Goal: Task Accomplishment & Management: Complete application form

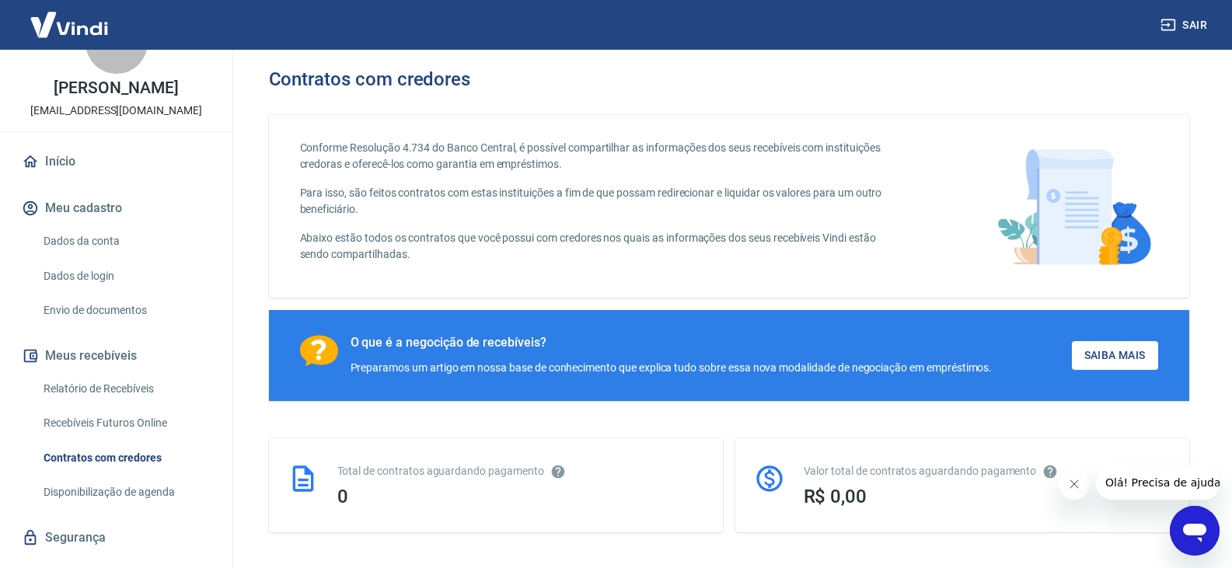
scroll to position [78, 0]
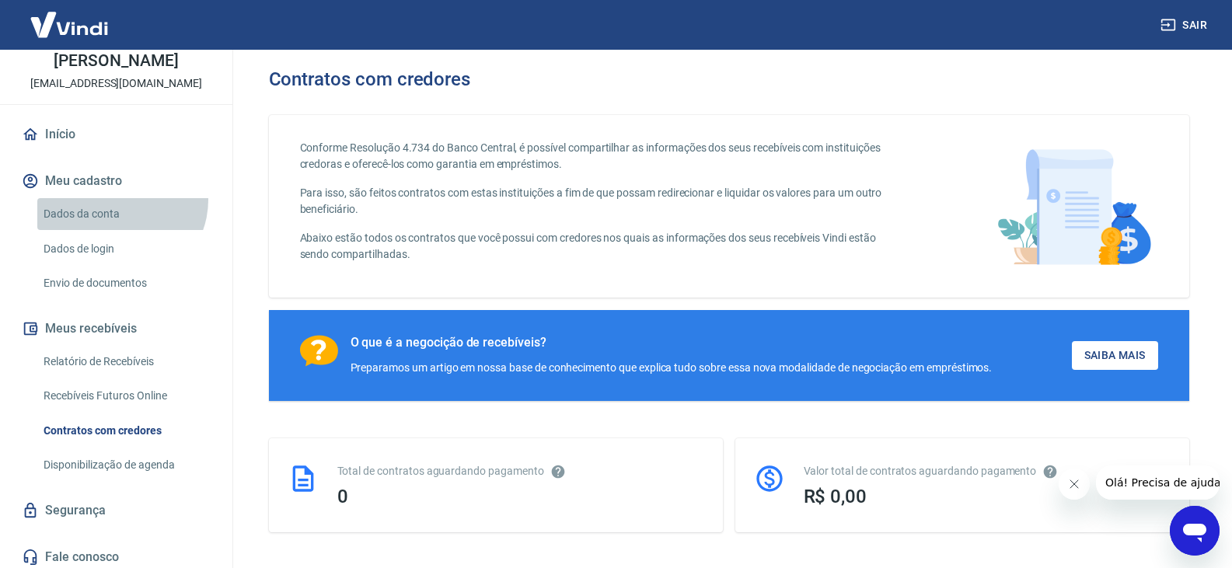
click at [118, 218] on link "Dados da conta" at bounding box center [125, 214] width 176 height 32
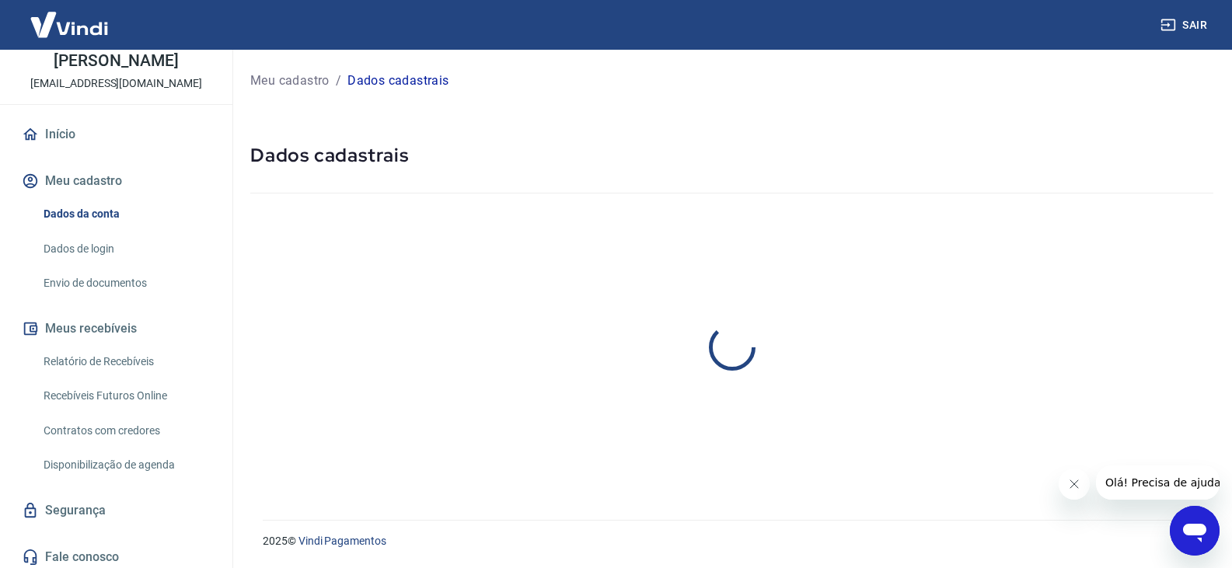
select select "RJ"
select select "business"
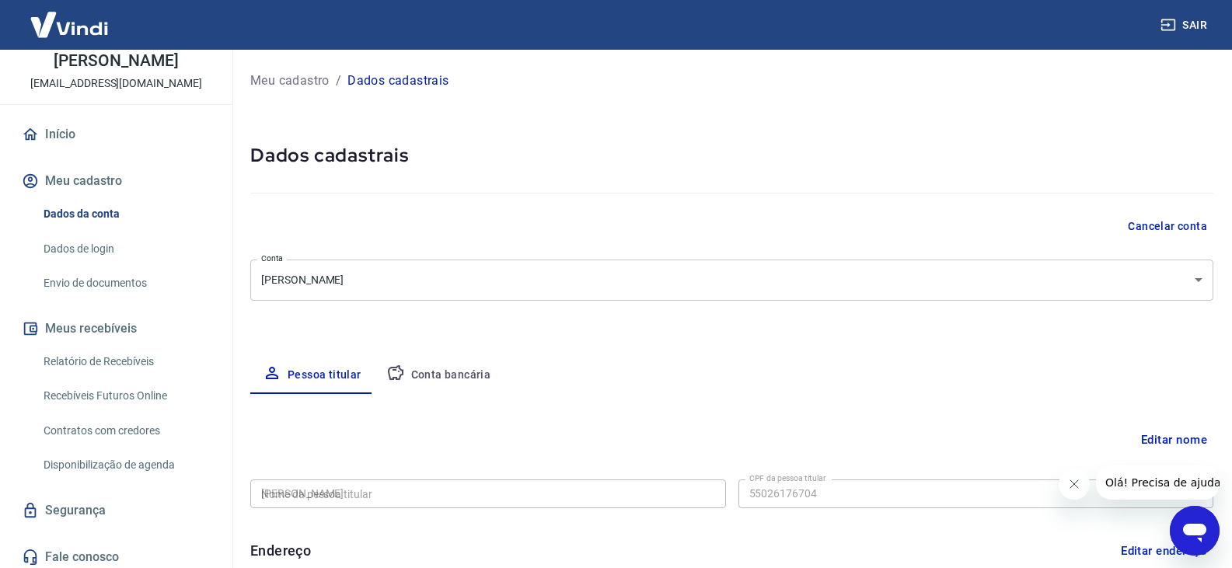
type input "550.261.767-04"
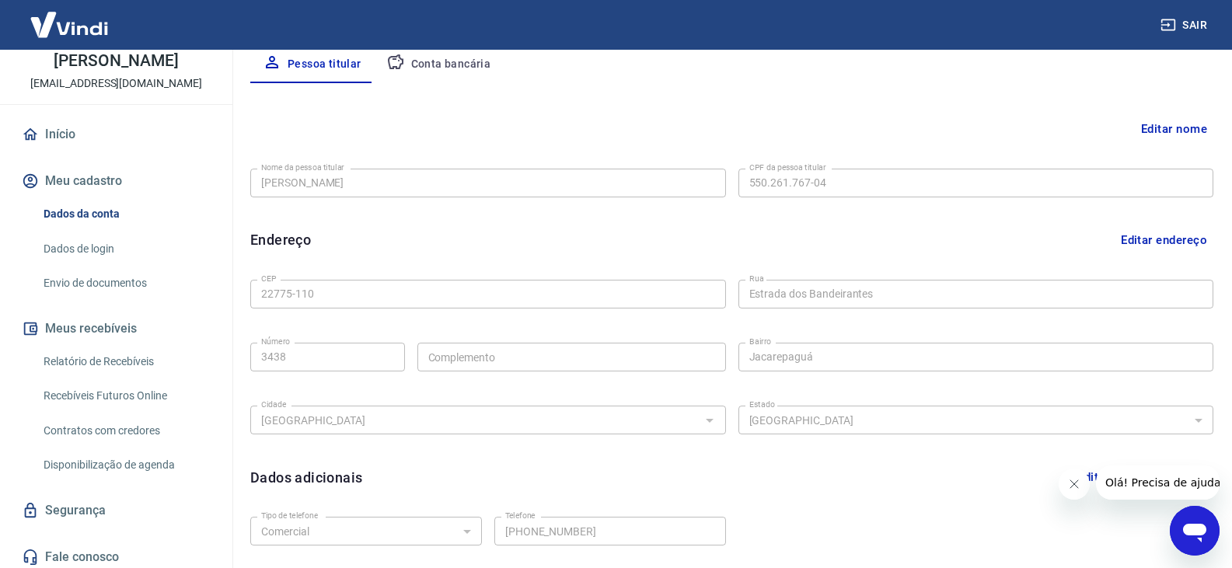
scroll to position [233, 0]
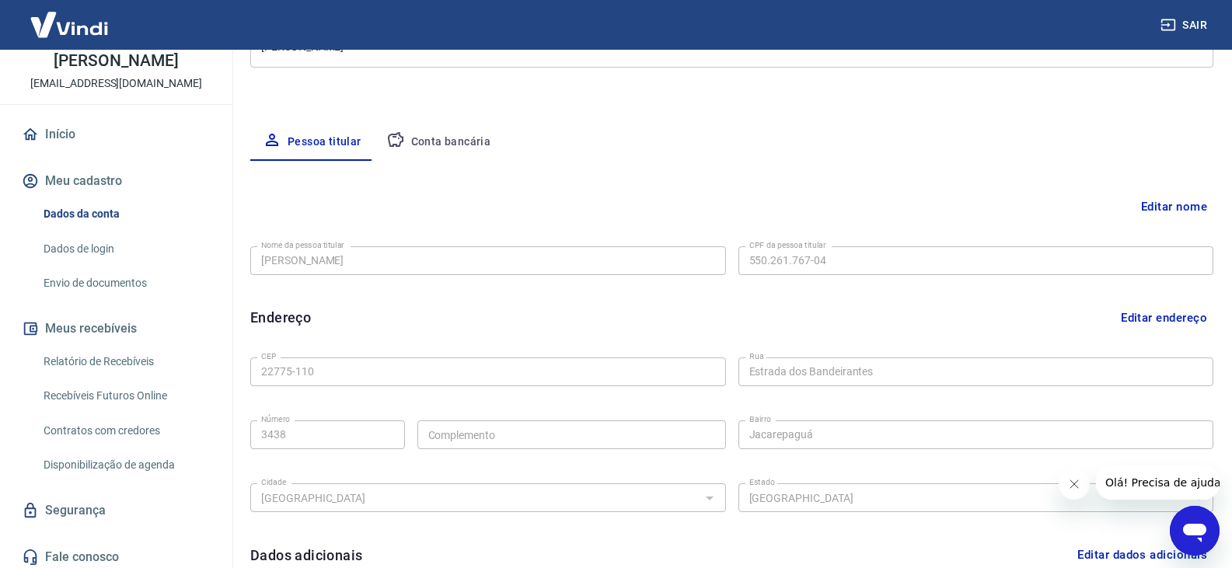
click at [440, 148] on button "Conta bancária" at bounding box center [439, 142] width 130 height 37
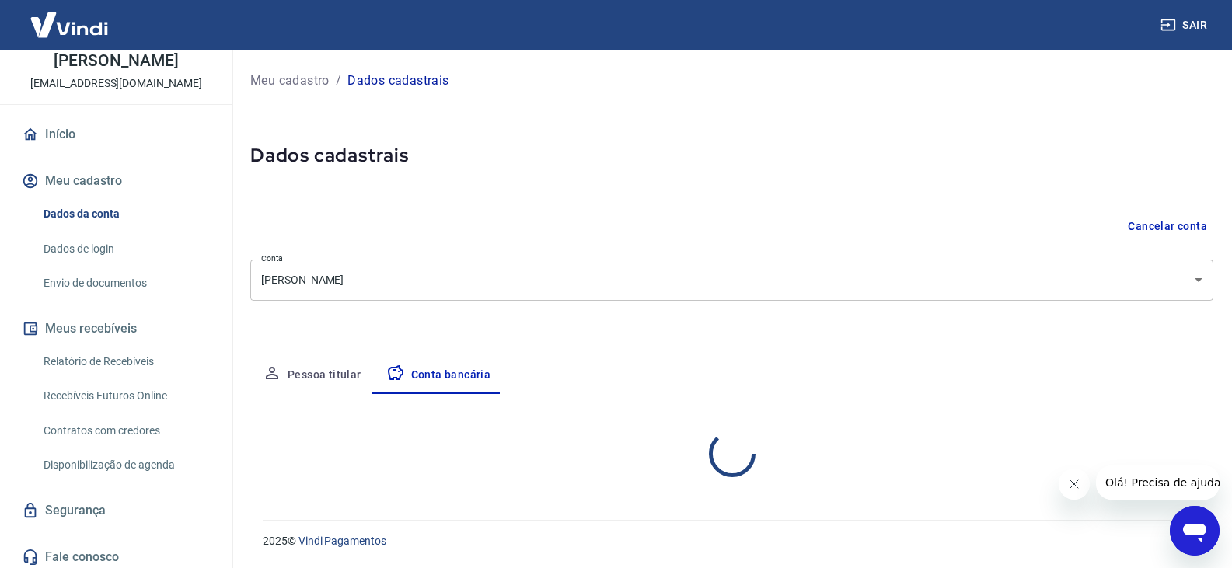
scroll to position [0, 0]
select select "1"
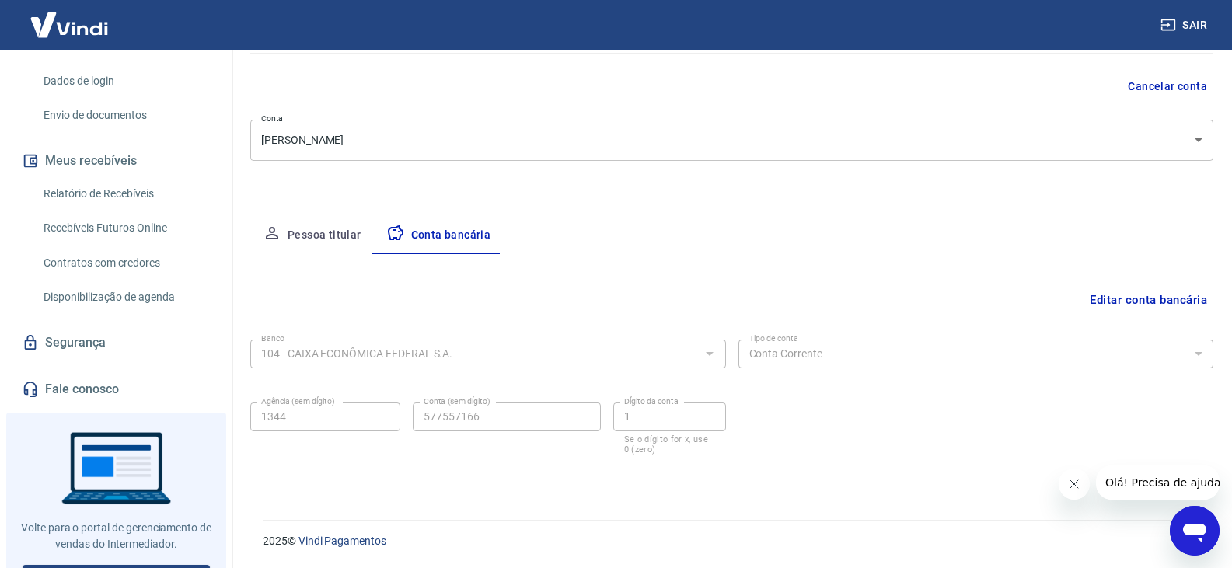
scroll to position [288, 0]
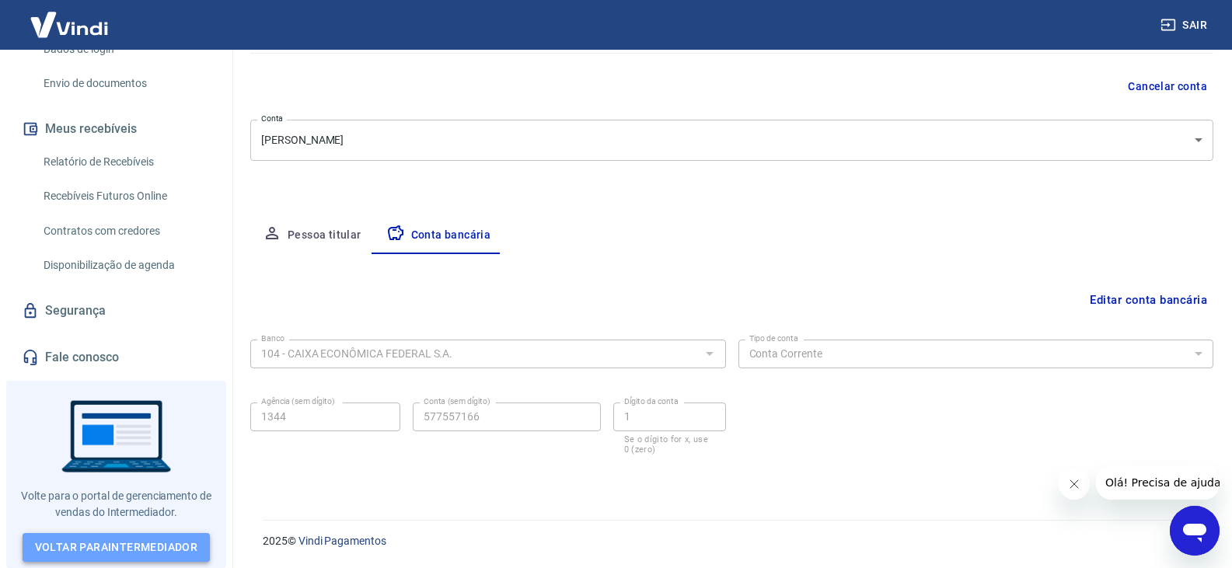
drag, startPoint x: 124, startPoint y: 546, endPoint x: 110, endPoint y: 546, distance: 13.2
click at [110, 546] on link "Voltar para Intermediador" at bounding box center [117, 547] width 188 height 29
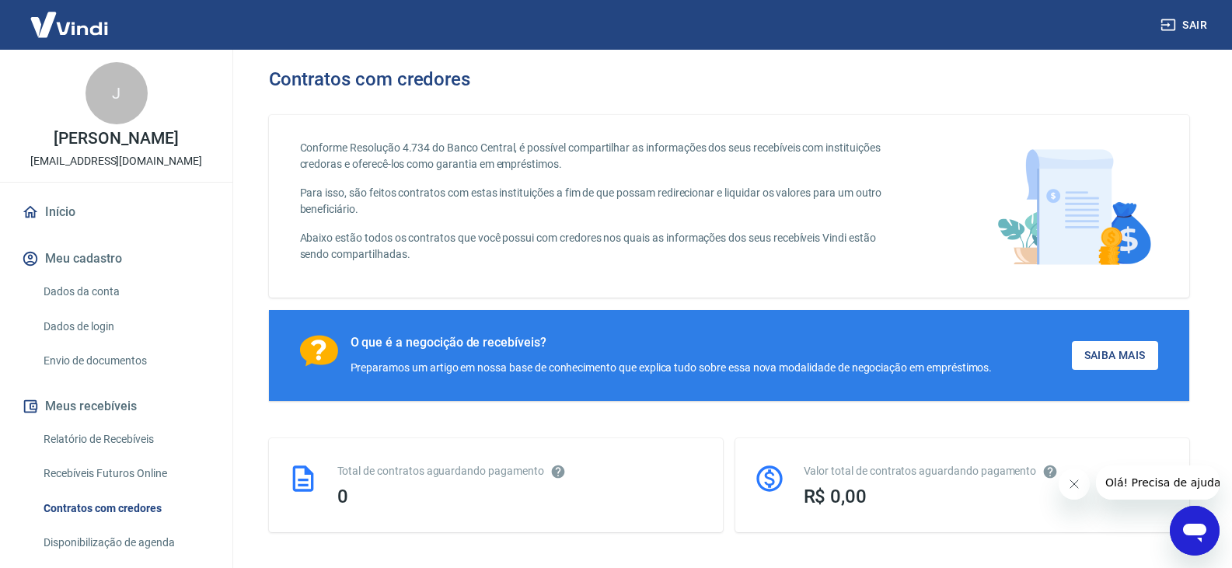
click at [92, 377] on link "Envio de documentos" at bounding box center [125, 361] width 176 height 32
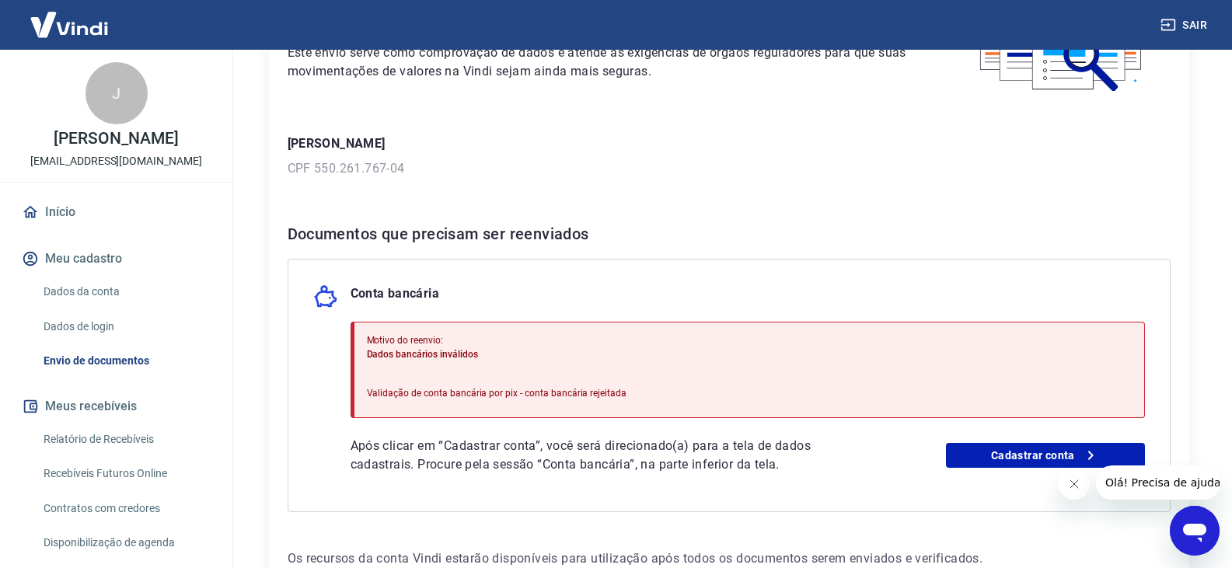
scroll to position [233, 0]
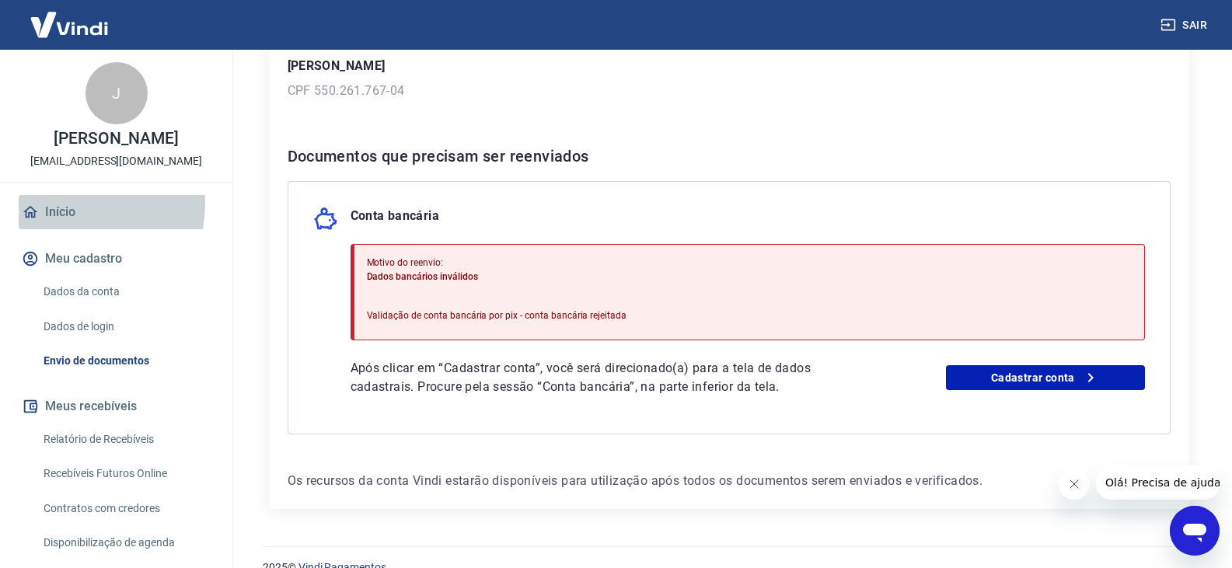
click at [78, 221] on link "Início" at bounding box center [116, 212] width 195 height 34
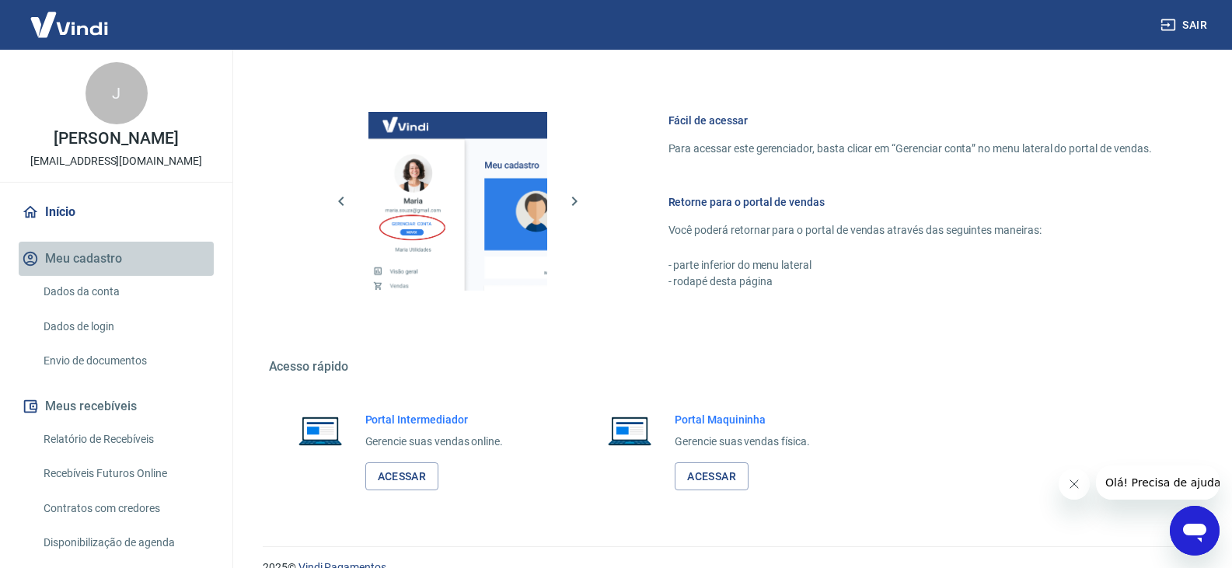
click at [129, 268] on button "Meu cadastro" at bounding box center [116, 259] width 195 height 34
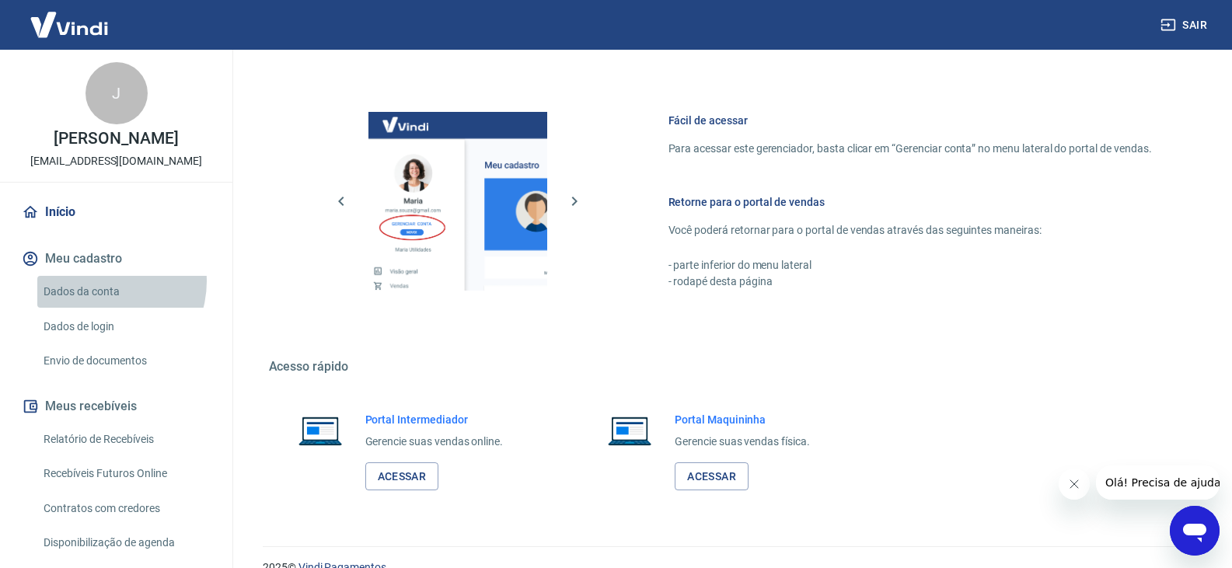
click at [103, 298] on link "Dados da conta" at bounding box center [125, 292] width 176 height 32
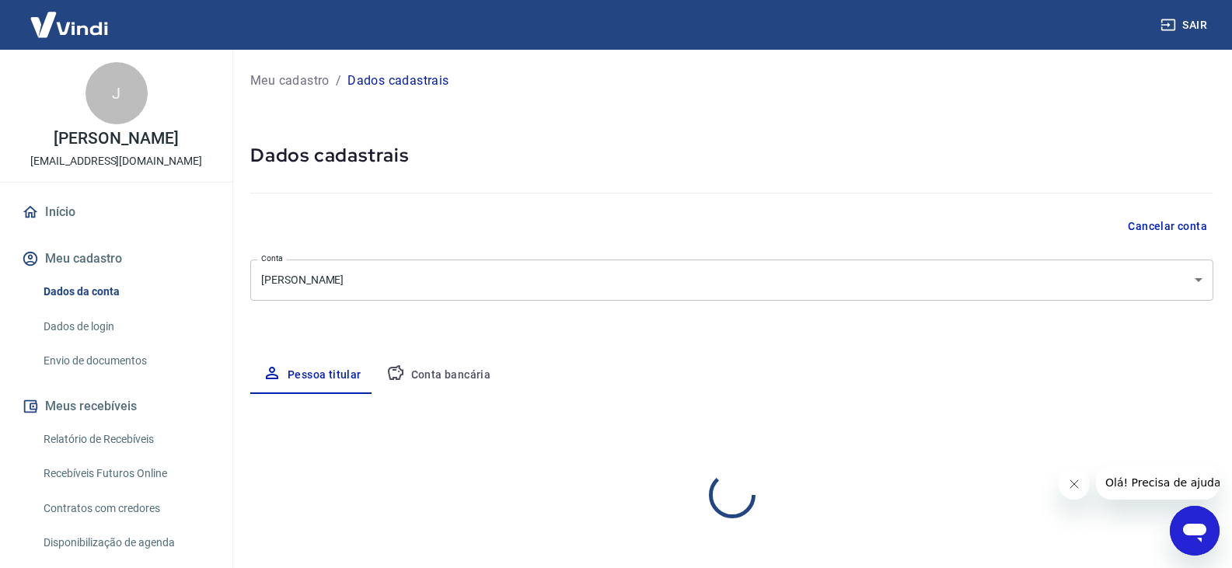
select select "RJ"
select select "business"
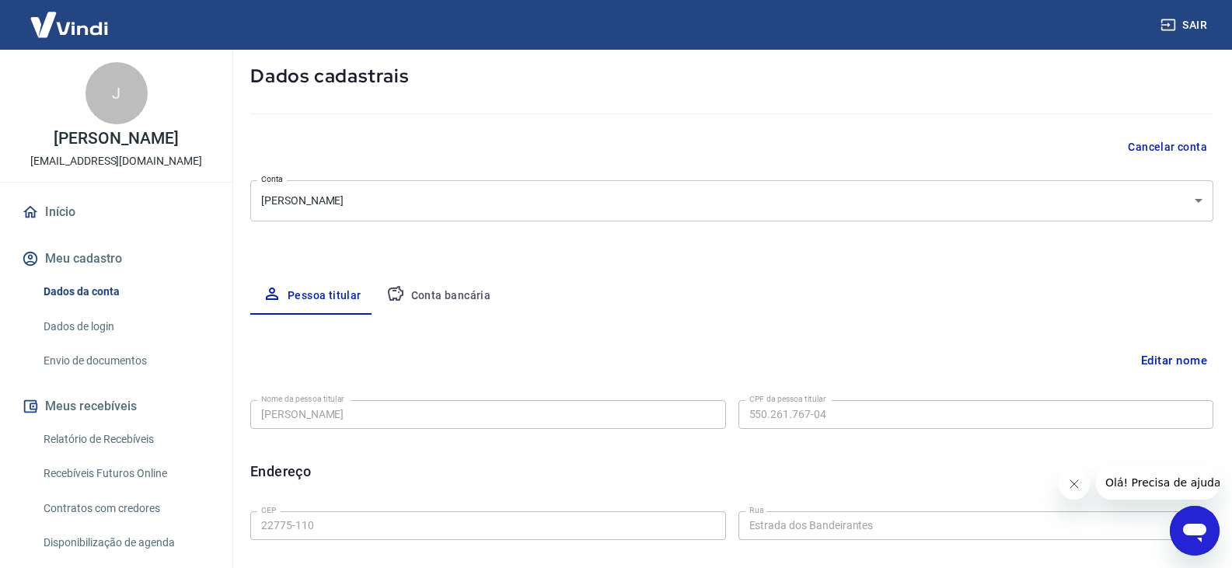
scroll to position [155, 0]
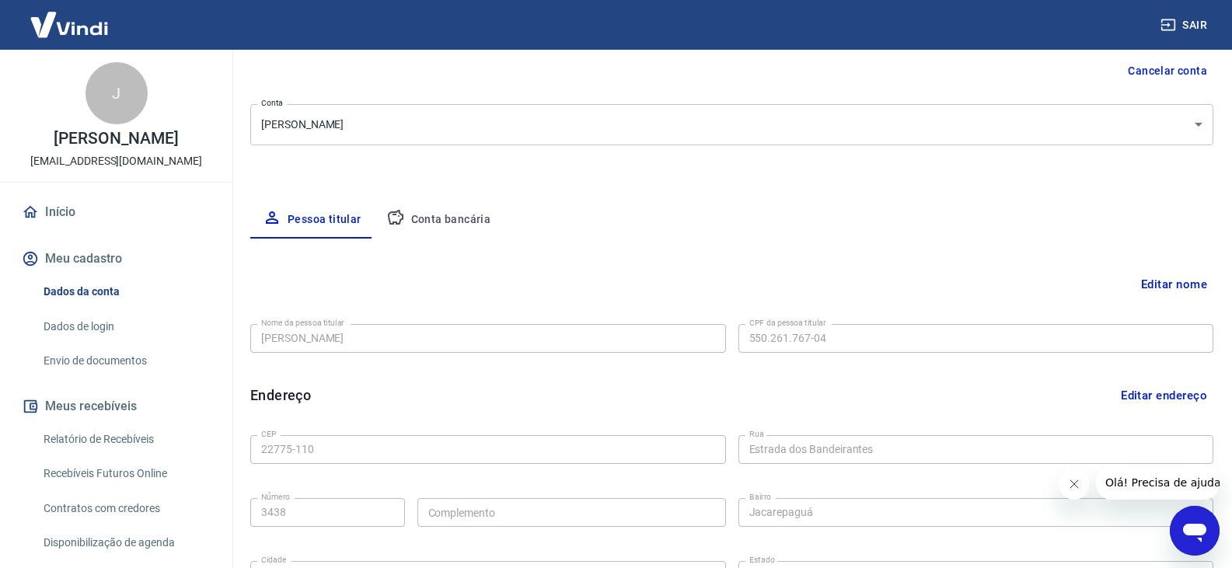
click at [459, 218] on button "Conta bancária" at bounding box center [439, 219] width 130 height 37
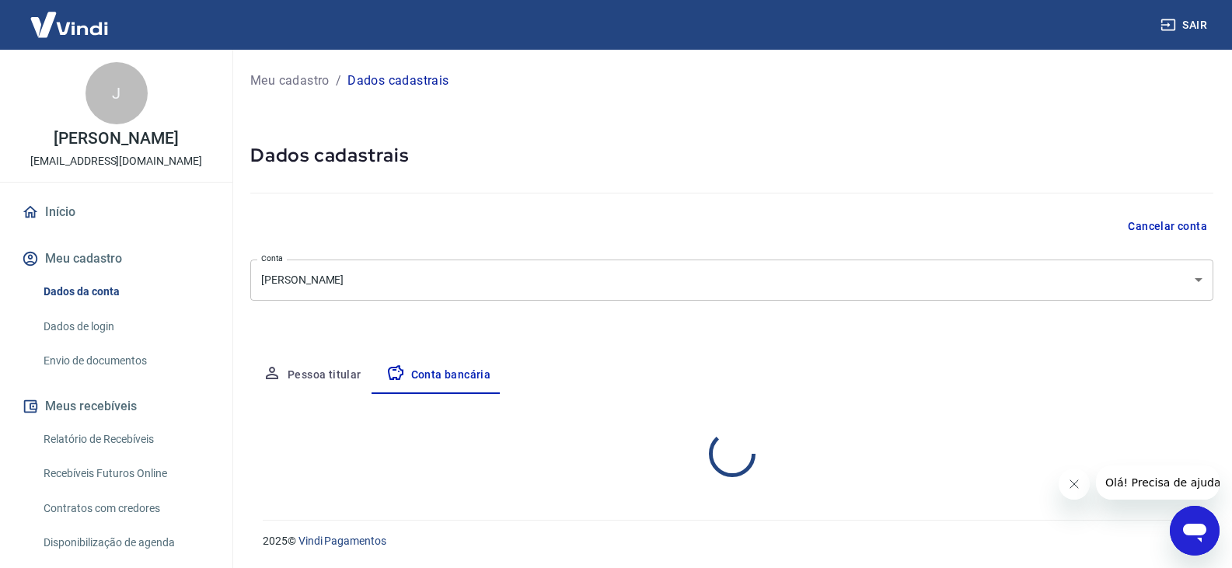
scroll to position [0, 0]
select select "1"
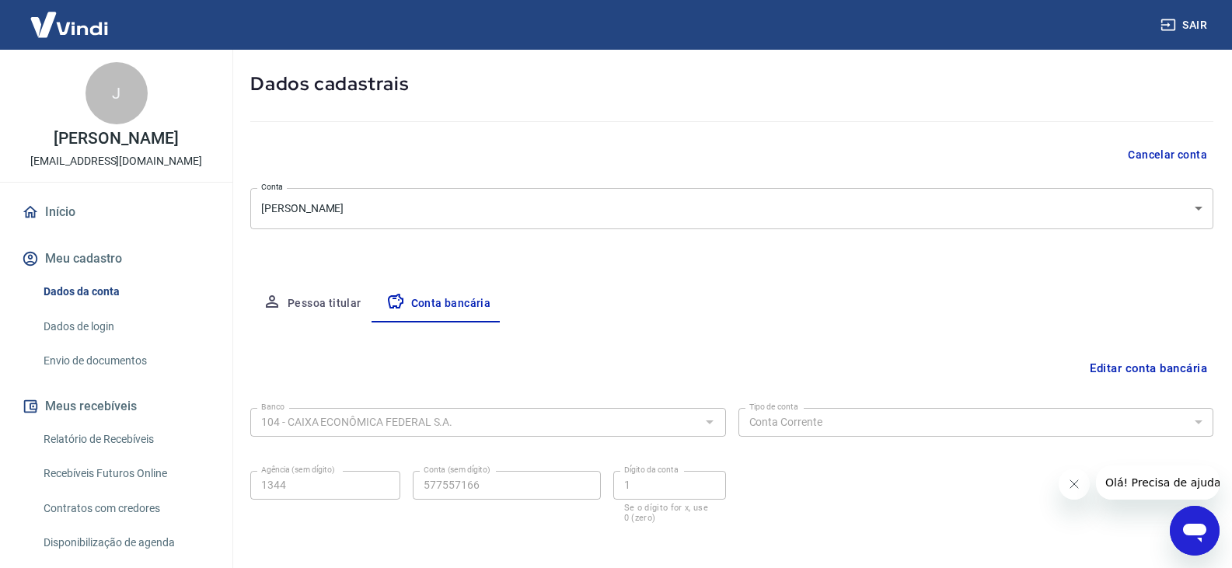
scroll to position [140, 0]
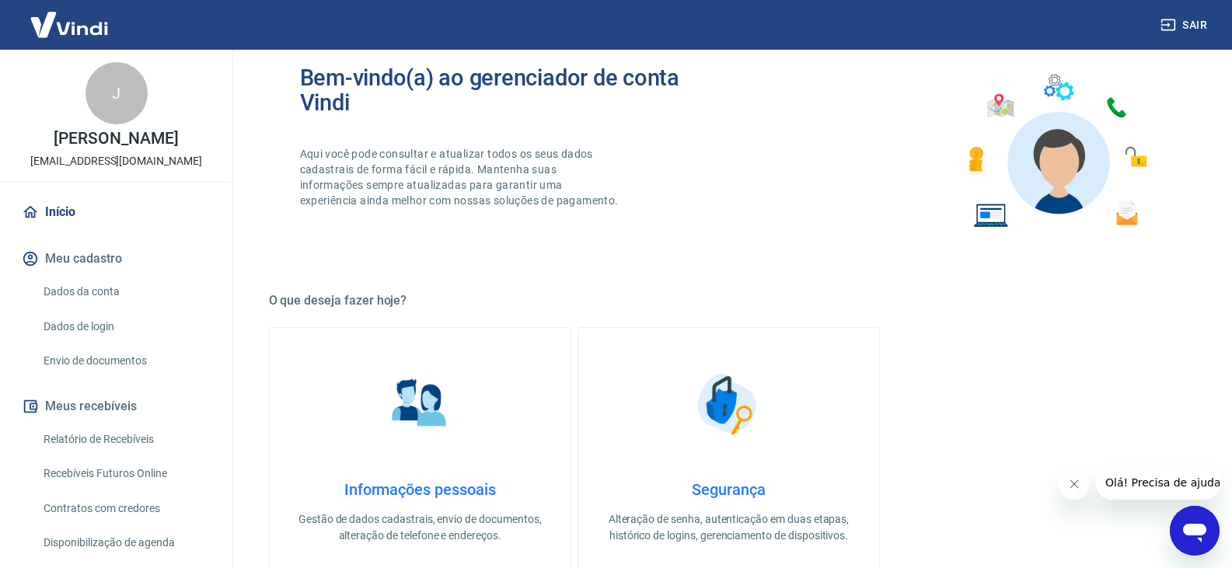
scroll to position [233, 0]
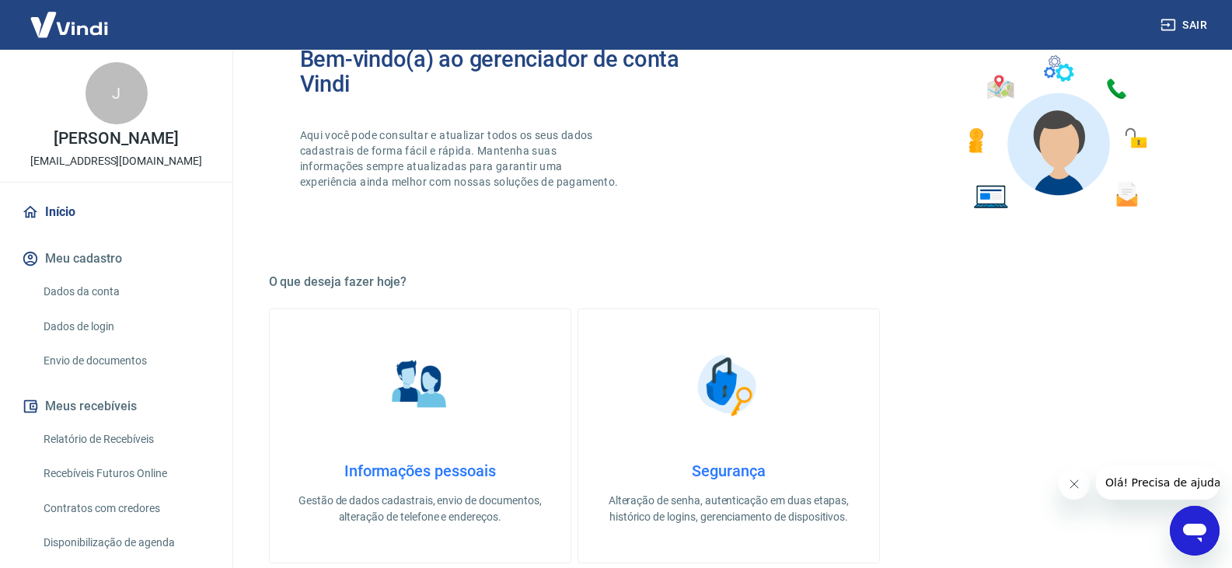
click at [1176, 22] on button "Sair" at bounding box center [1185, 25] width 56 height 29
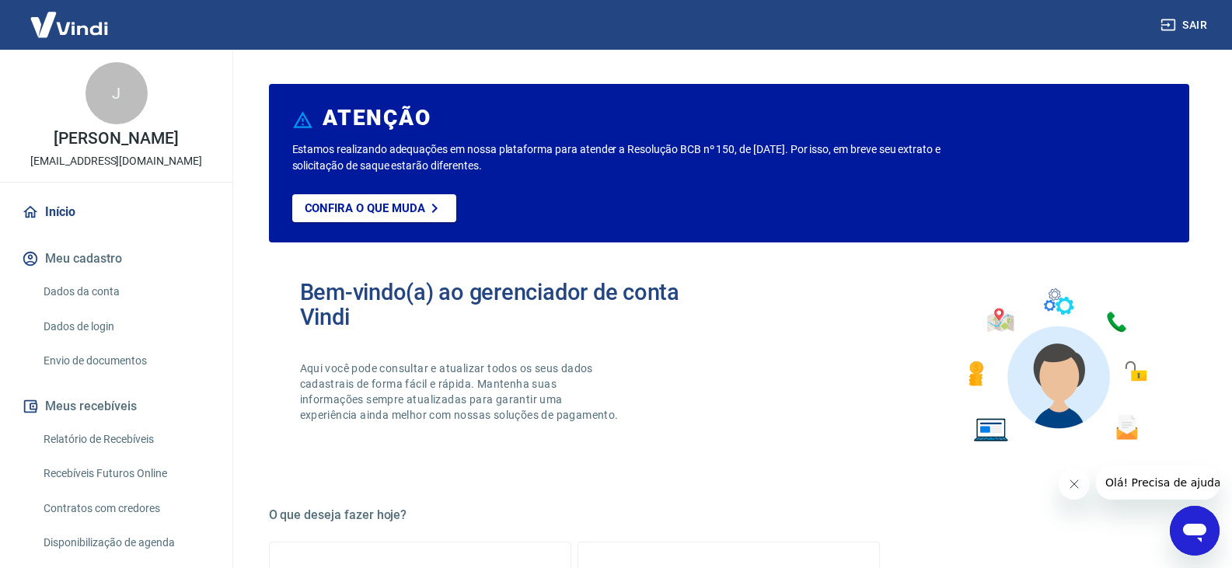
click at [1172, 16] on button "Sair" at bounding box center [1185, 25] width 56 height 29
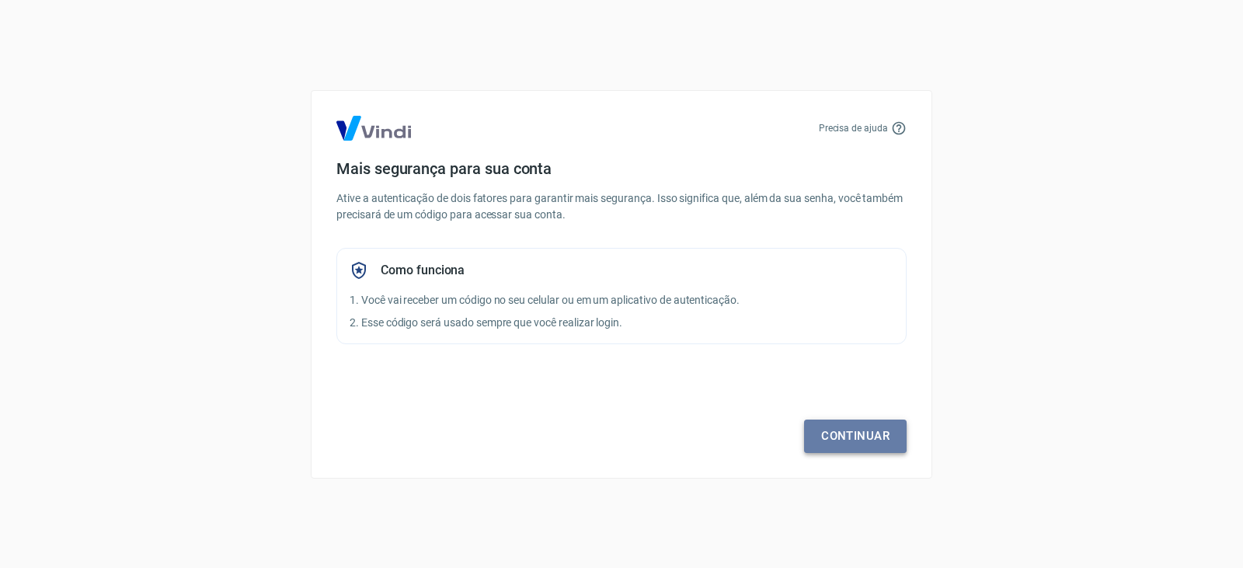
click at [832, 429] on link "Continuar" at bounding box center [855, 436] width 103 height 33
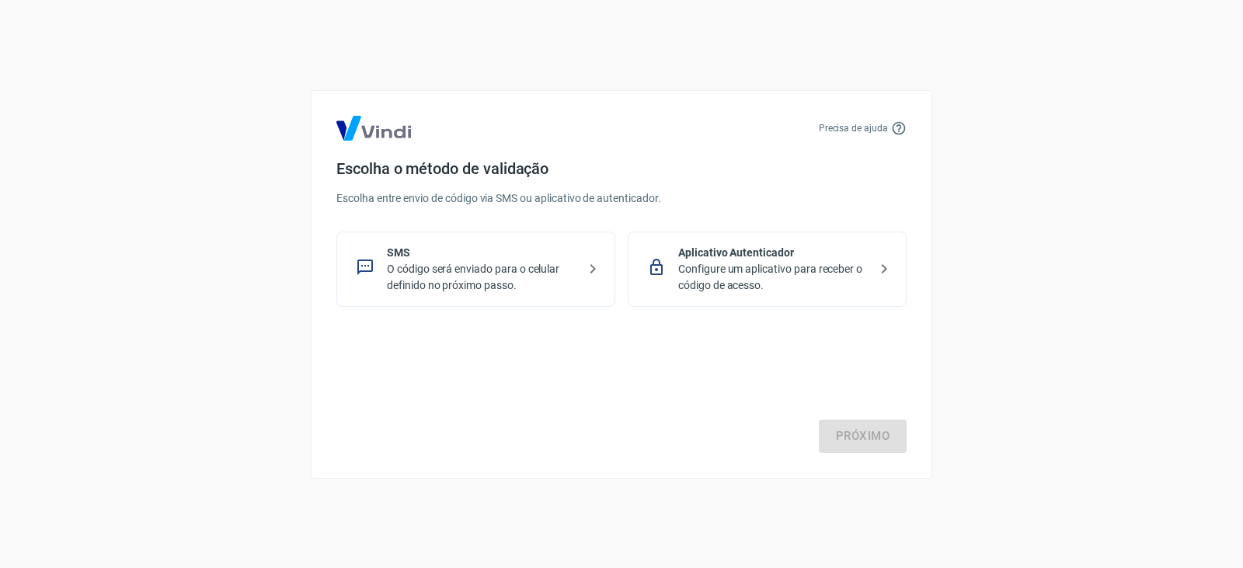
drag, startPoint x: 476, startPoint y: 255, endPoint x: 481, endPoint y: 274, distance: 20.2
click at [472, 256] on p "SMS" at bounding box center [482, 253] width 190 height 16
click at [861, 430] on link "Próximo" at bounding box center [863, 436] width 88 height 33
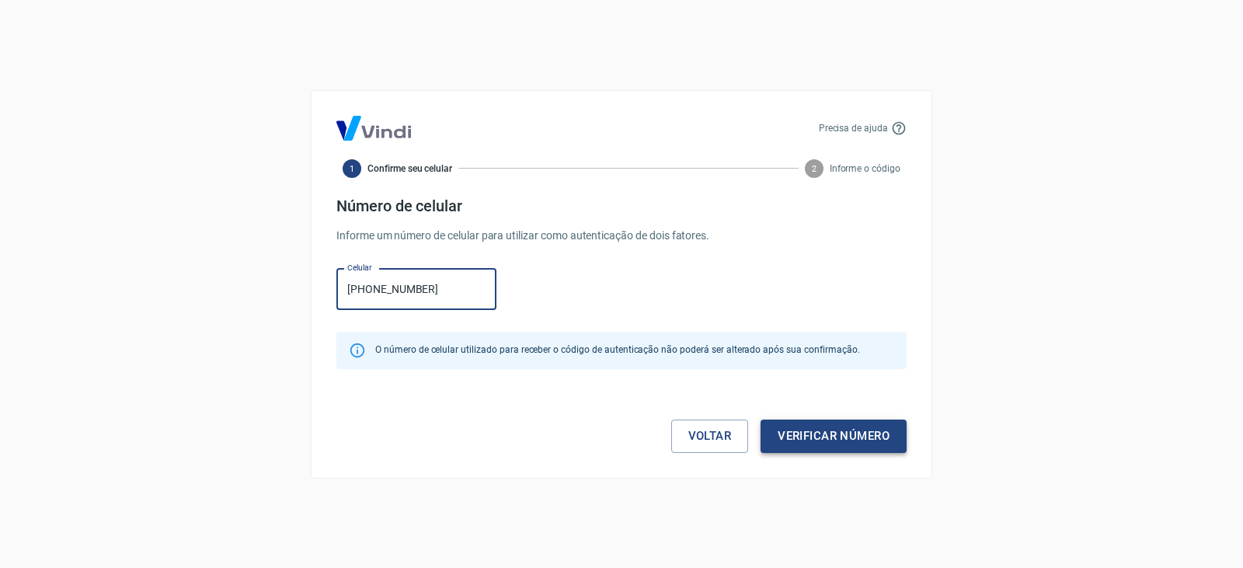
type input "[PHONE_NUMBER]"
click at [867, 433] on button "Verificar número" at bounding box center [834, 436] width 146 height 33
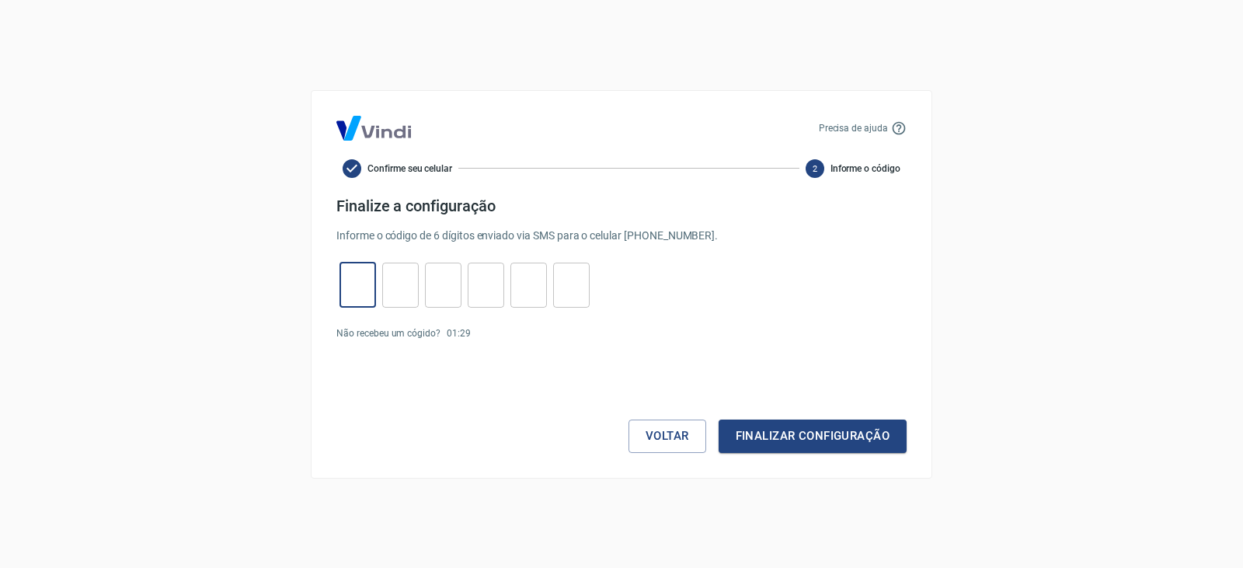
click at [359, 274] on input "tel" at bounding box center [358, 284] width 37 height 33
type input "7"
type input "3"
type input "7"
type input "6"
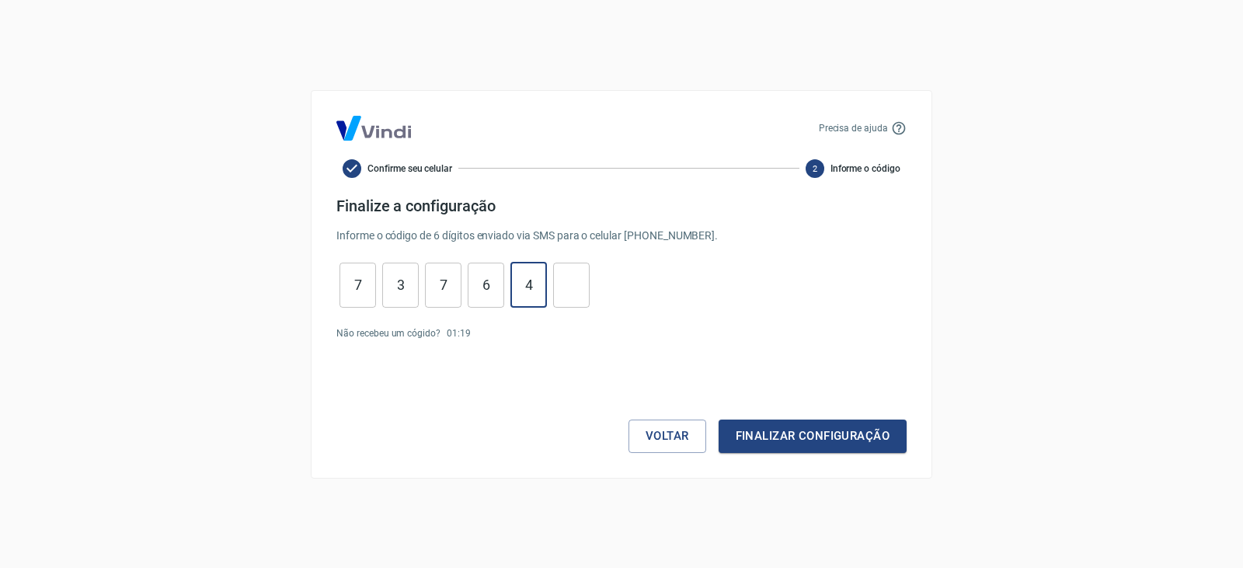
type input "4"
type input "9"
click at [719, 420] on button "Finalizar configuração" at bounding box center [813, 436] width 188 height 33
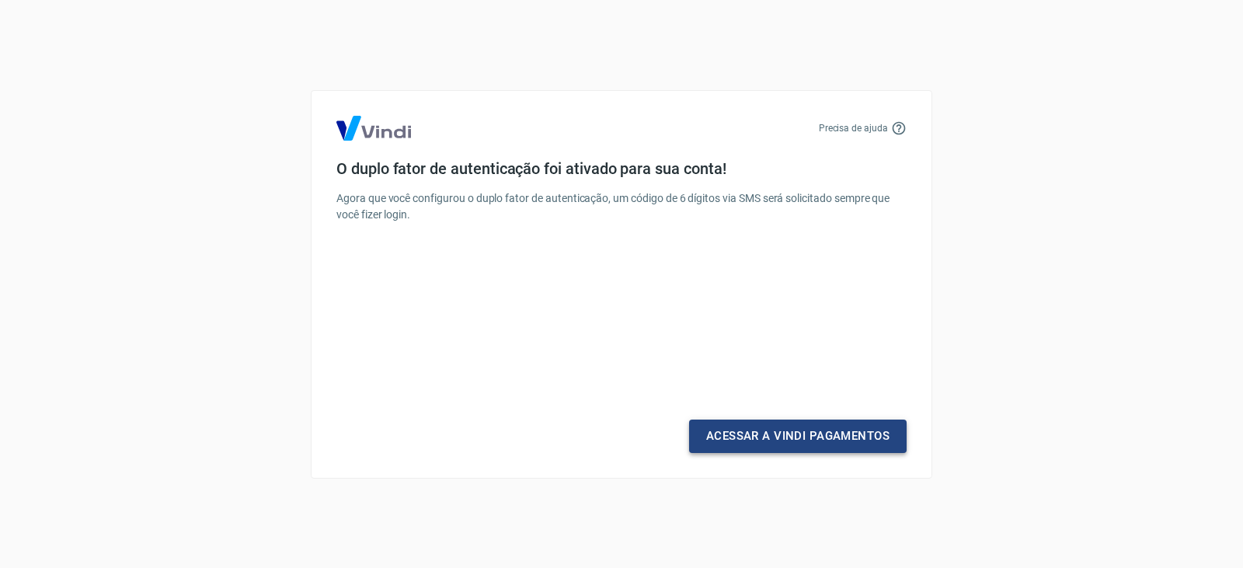
click at [801, 441] on link "Acessar a Vindi Pagamentos" at bounding box center [798, 436] width 218 height 33
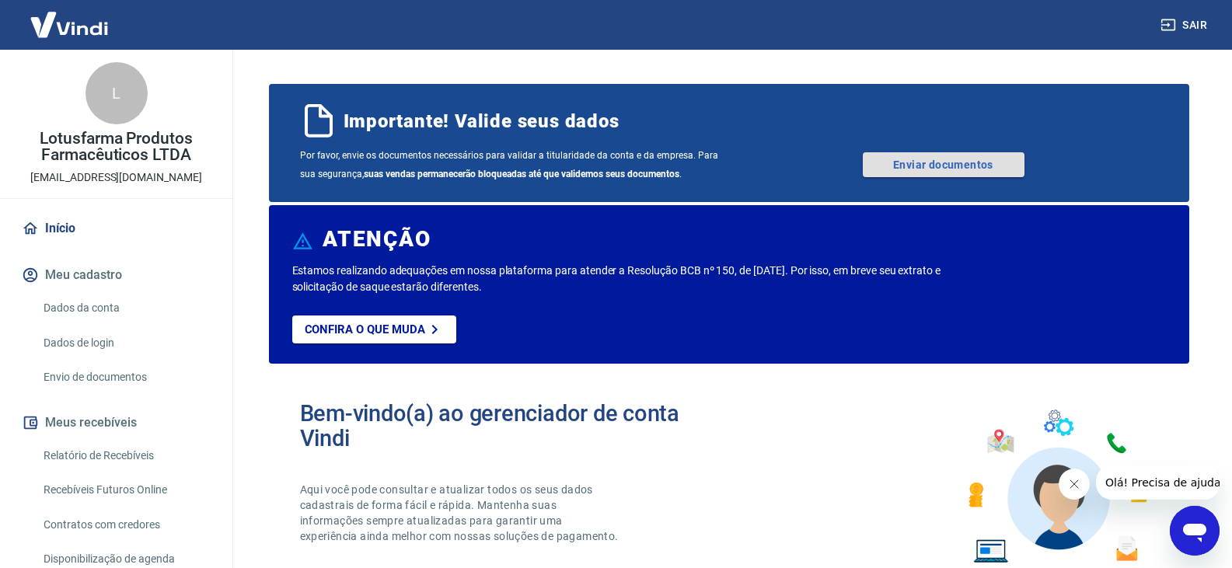
click at [925, 160] on link "Enviar documentos" at bounding box center [943, 164] width 162 height 25
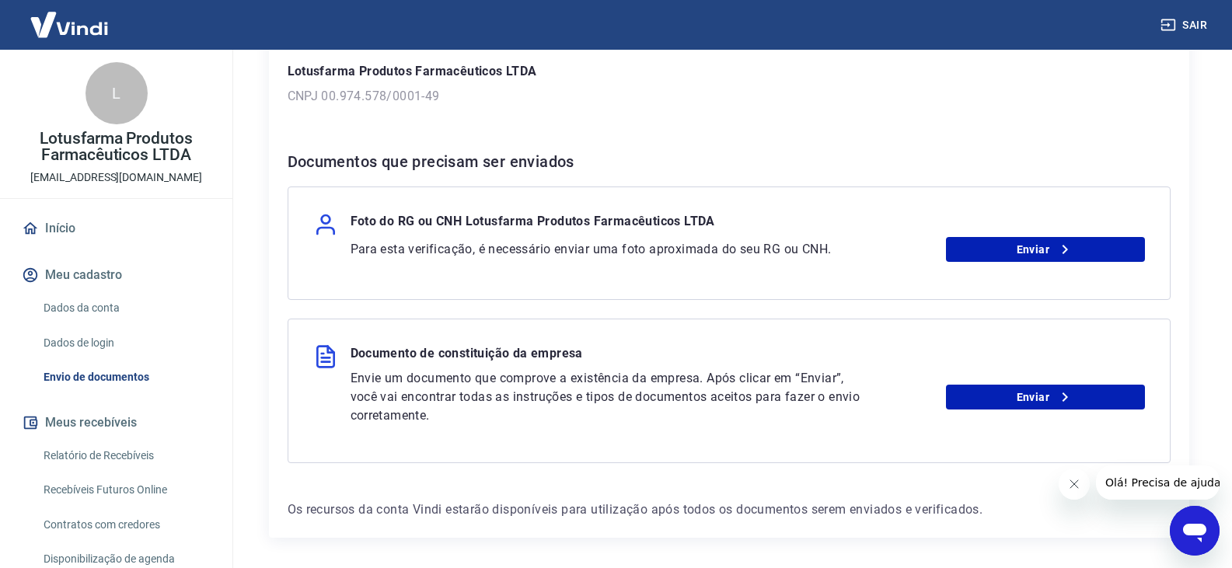
scroll to position [205, 0]
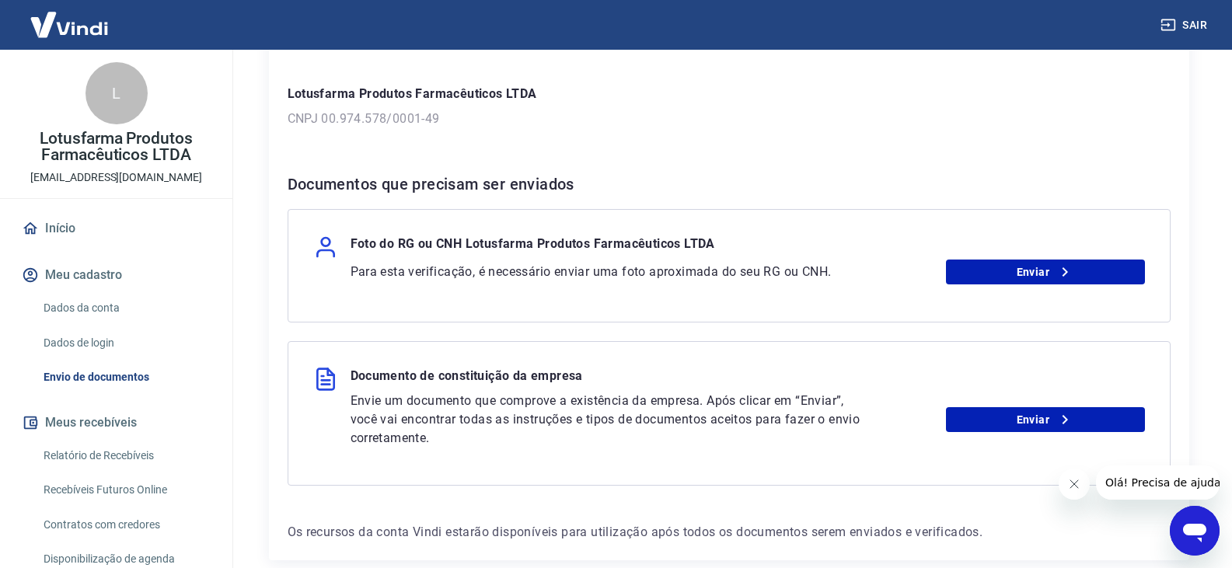
click at [117, 304] on link "Dados da conta" at bounding box center [125, 308] width 176 height 32
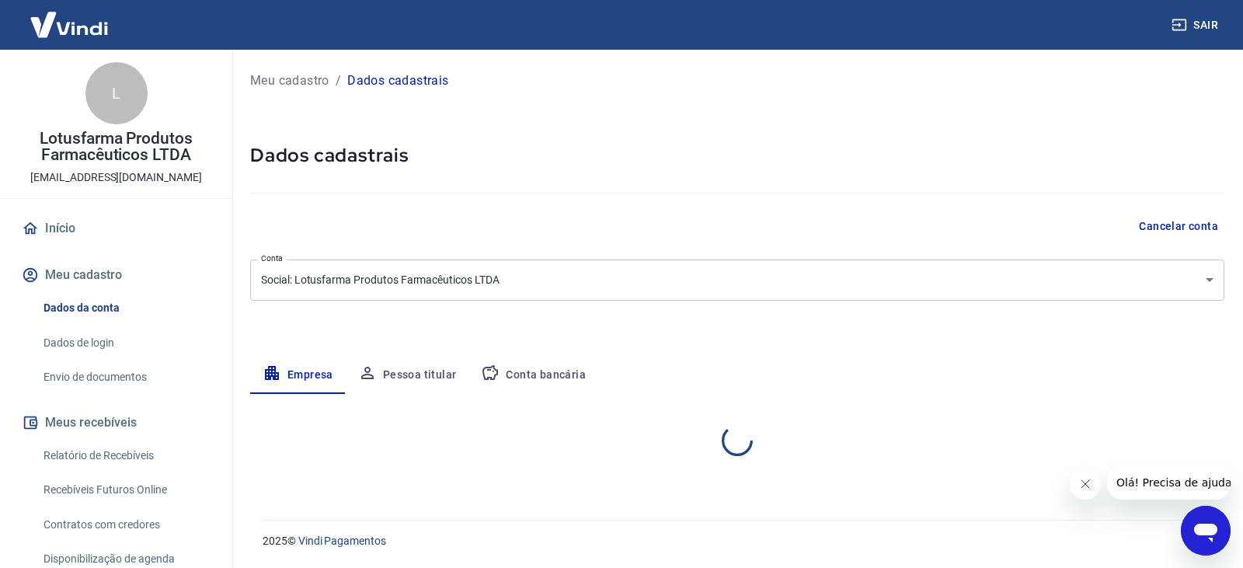
select select "RJ"
select select "business"
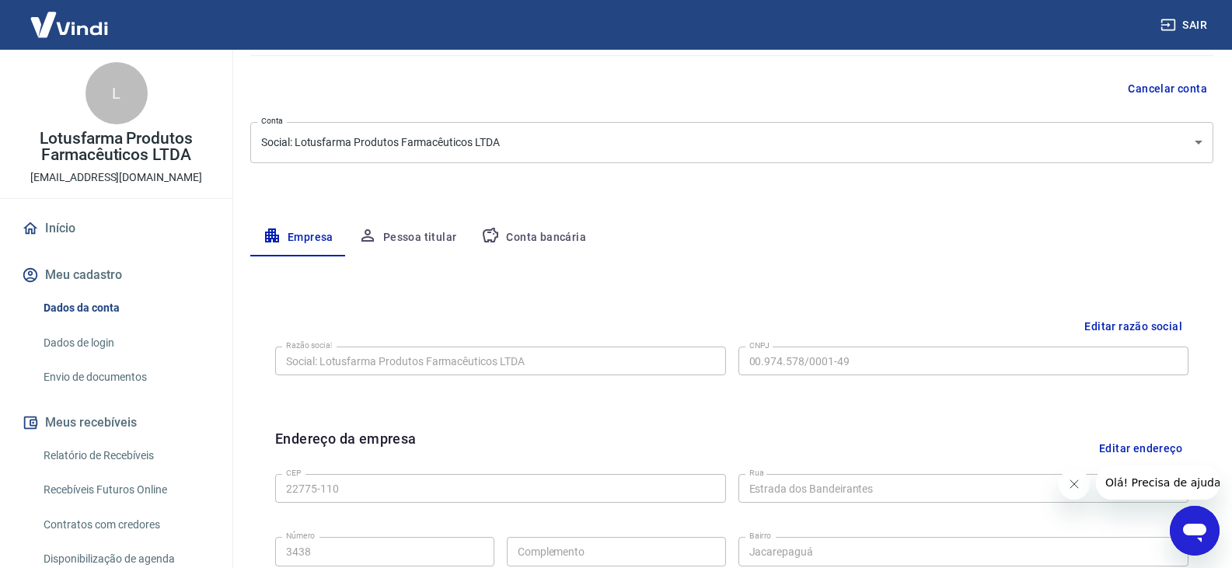
scroll to position [155, 0]
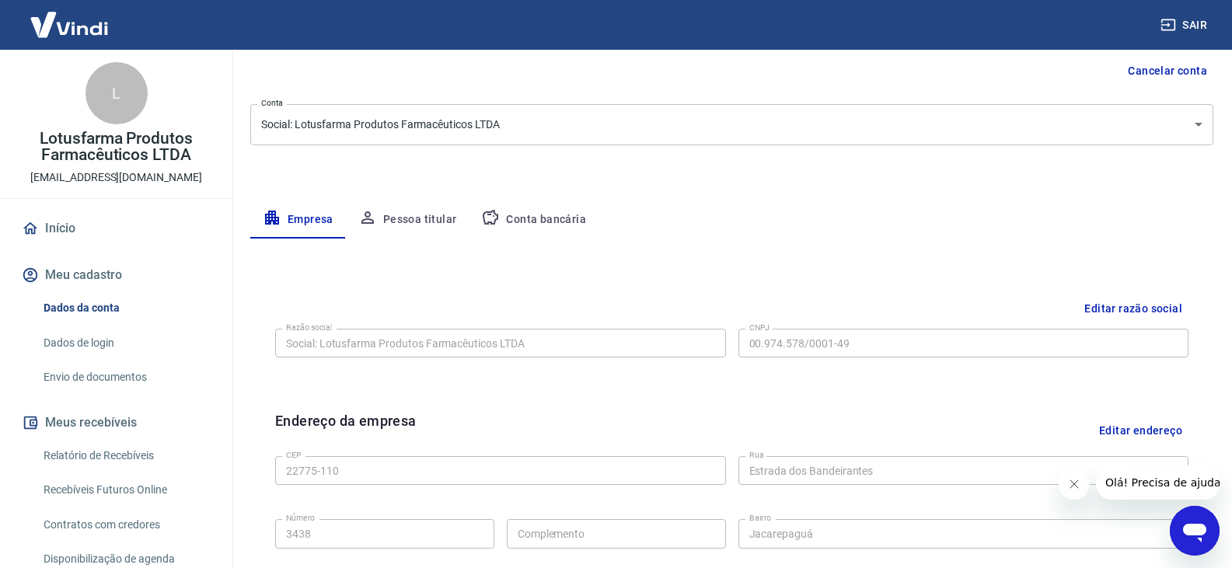
click at [420, 218] on button "Pessoa titular" at bounding box center [408, 219] width 124 height 37
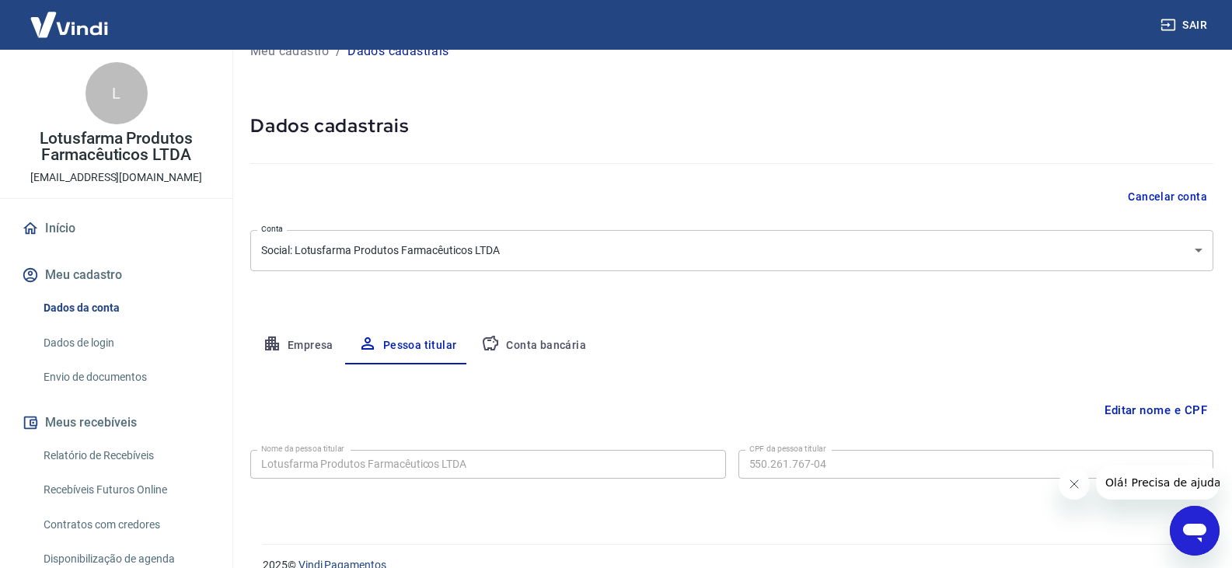
scroll to position [54, 0]
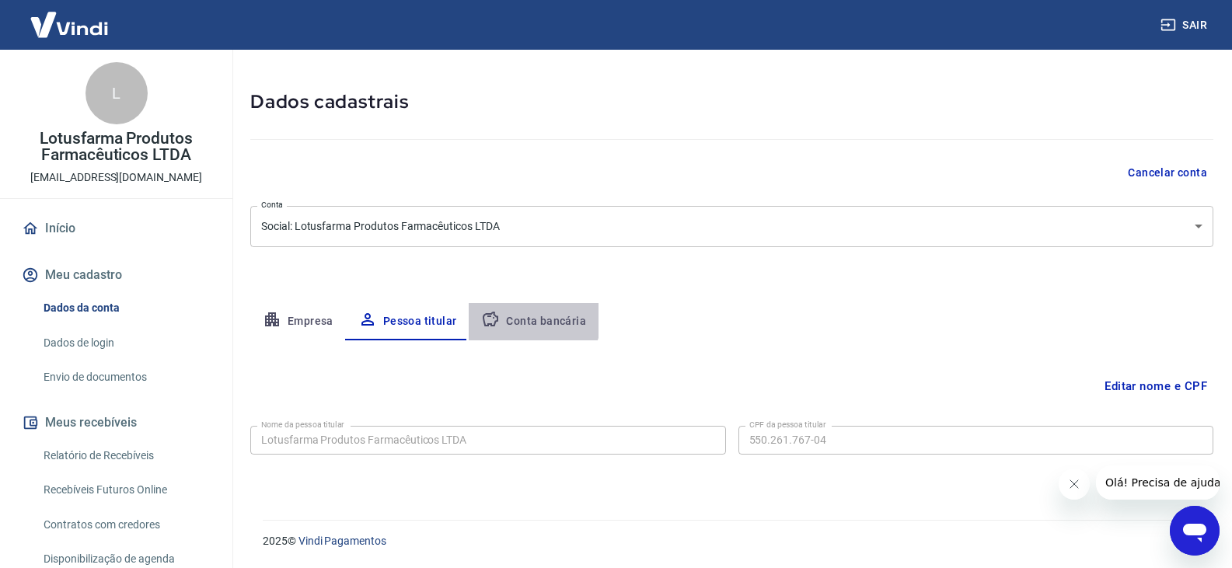
click at [526, 315] on button "Conta bancária" at bounding box center [534, 321] width 130 height 37
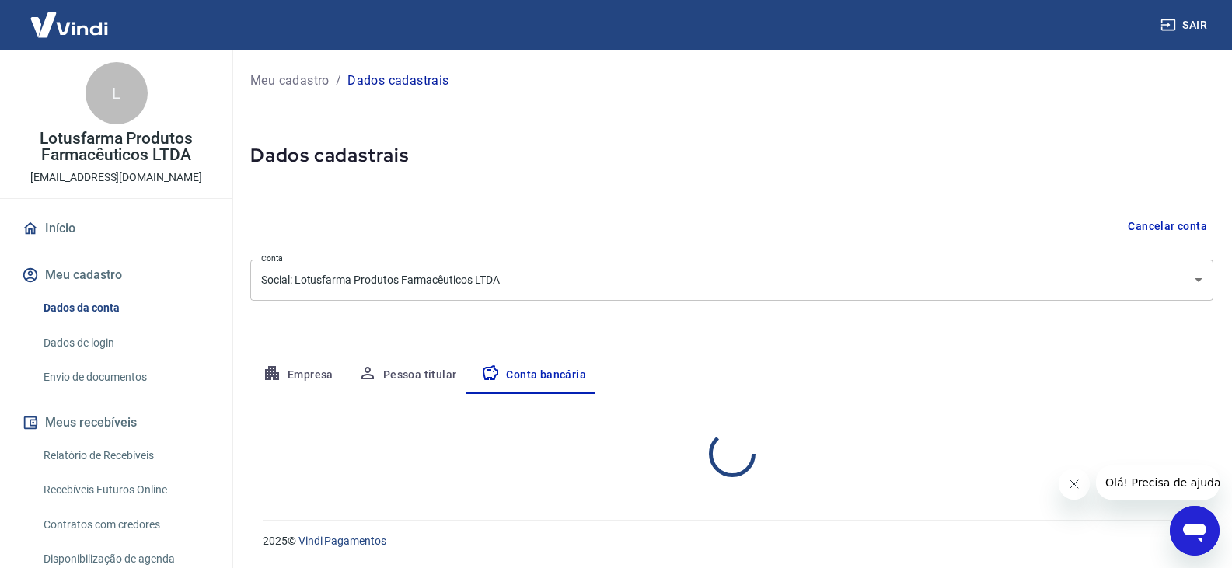
select select "1"
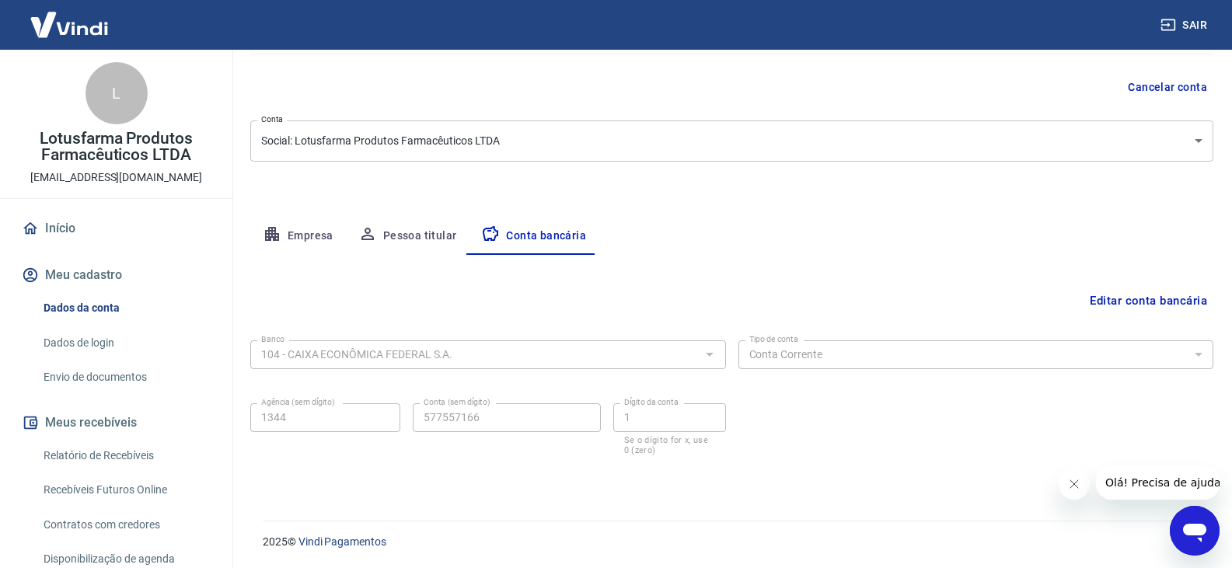
scroll to position [140, 0]
click at [104, 375] on link "Envio de documentos" at bounding box center [125, 377] width 176 height 32
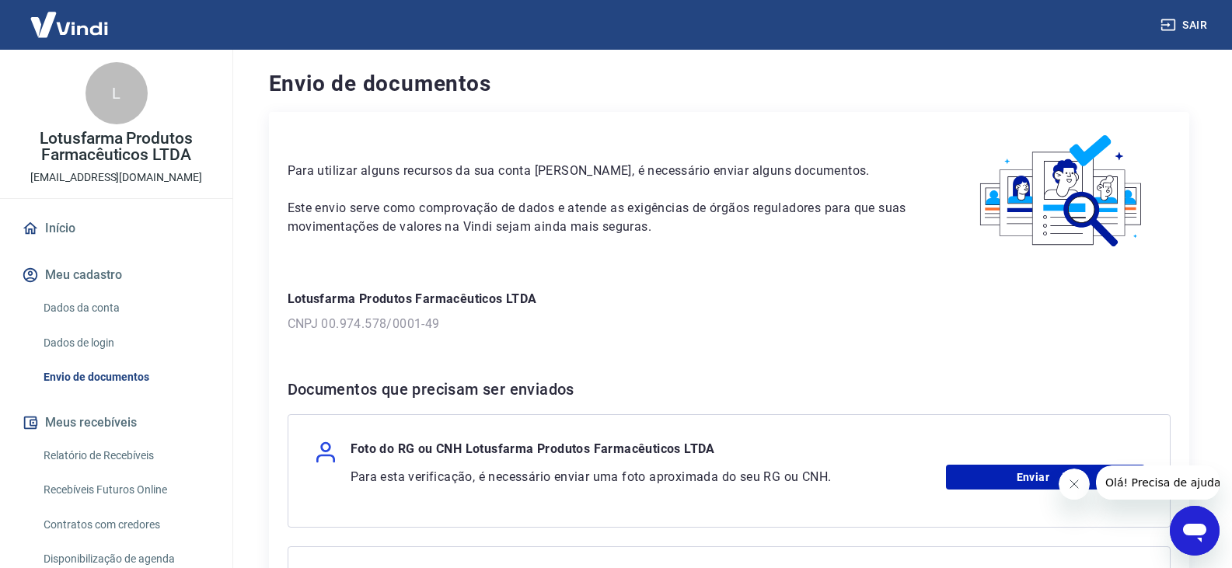
scroll to position [283, 0]
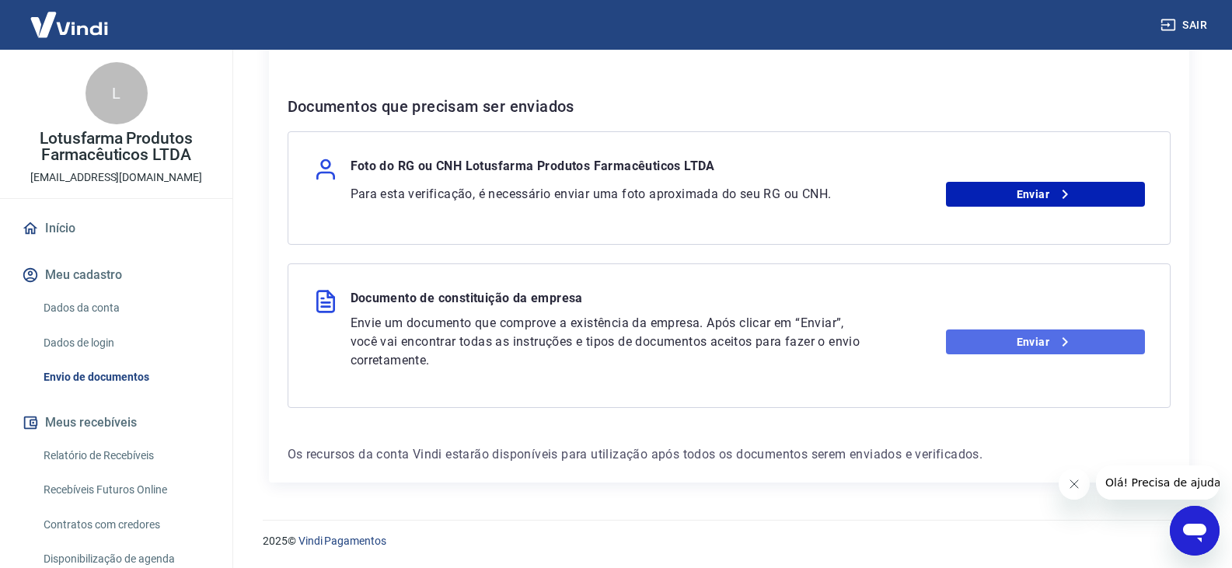
click at [1041, 339] on link "Enviar" at bounding box center [1045, 341] width 199 height 25
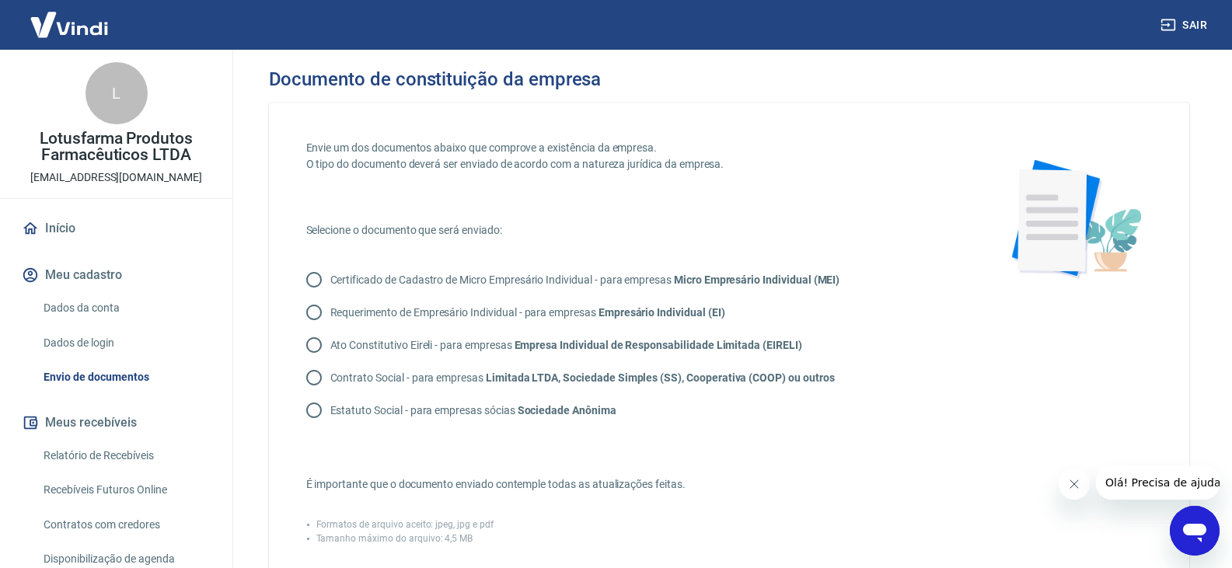
click at [313, 375] on input "Contrato Social - para empresas Limitada LTDA, Sociedade Simples (SS), Cooperat…" at bounding box center [314, 377] width 33 height 33
radio input "true"
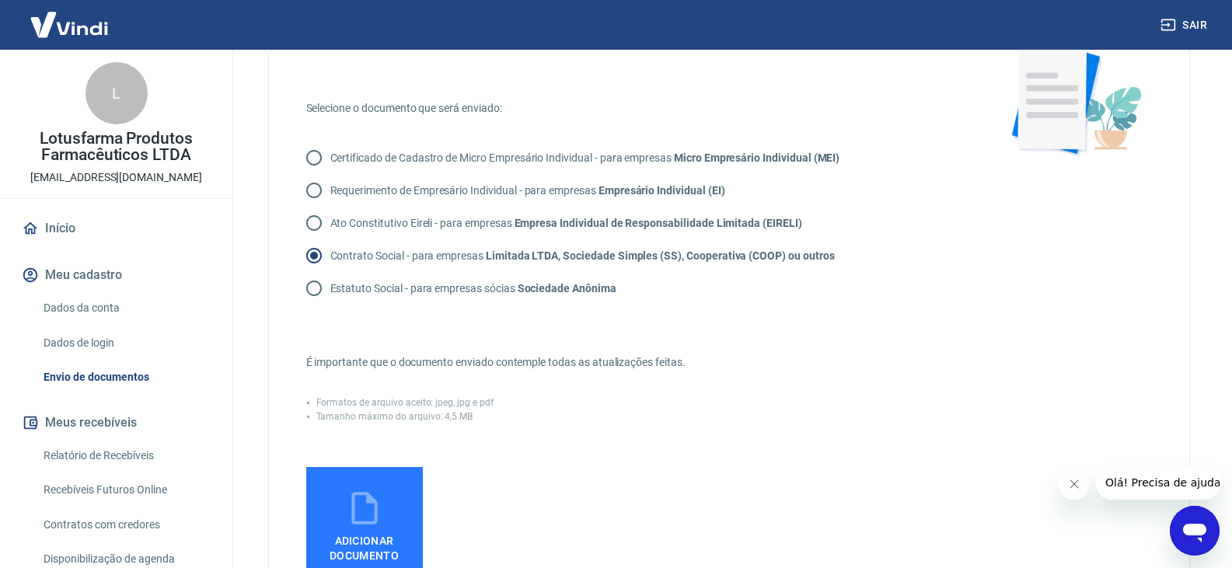
scroll to position [311, 0]
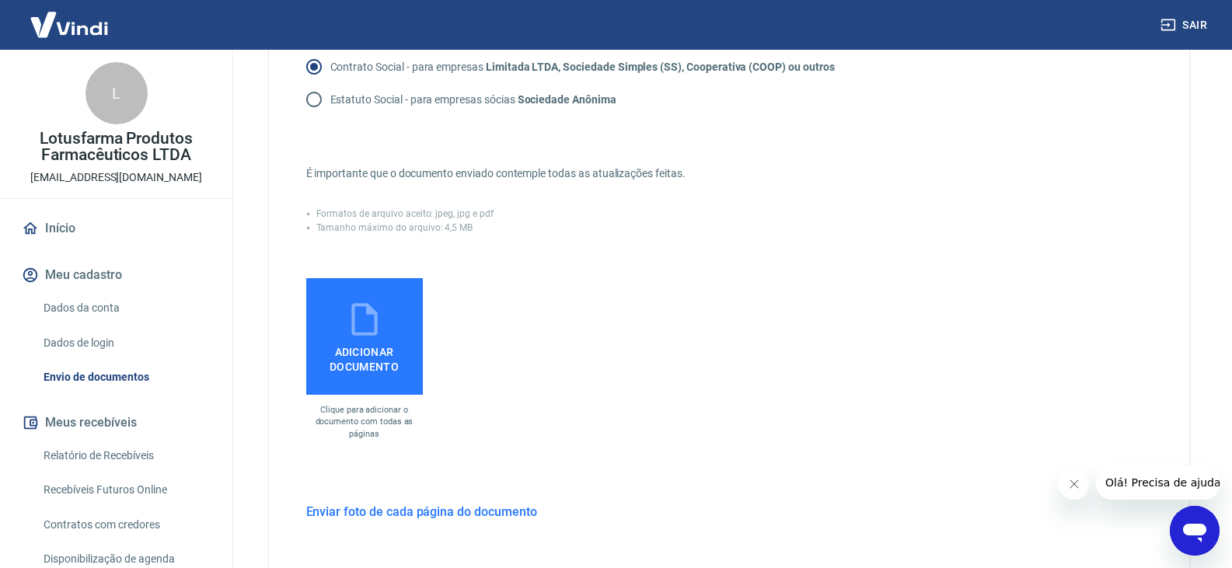
click at [343, 339] on span "Adicionar documento" at bounding box center [364, 356] width 104 height 35
click at [0, 0] on input "Adicionar documento" at bounding box center [0, 0] width 0 height 0
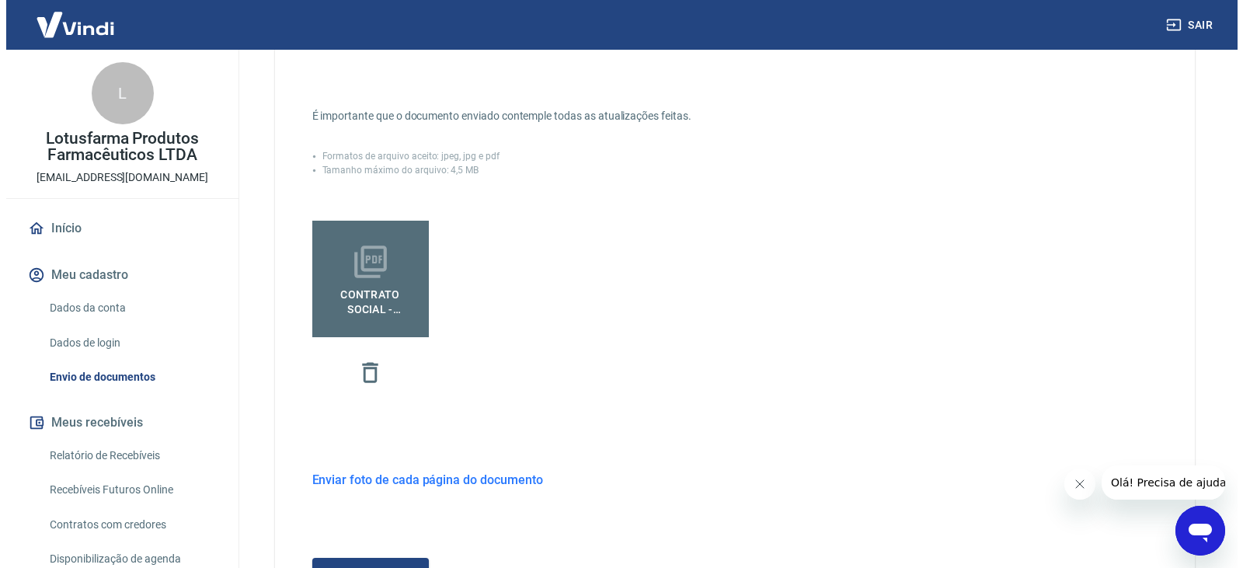
scroll to position [510, 0]
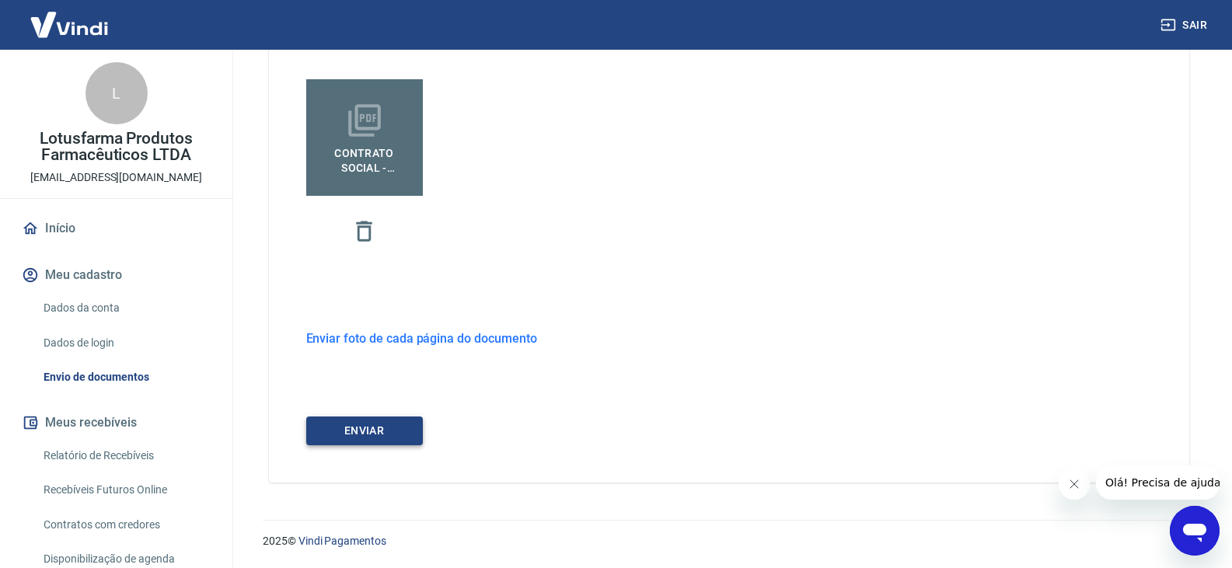
click at [361, 432] on button "ENVIAR" at bounding box center [364, 430] width 117 height 29
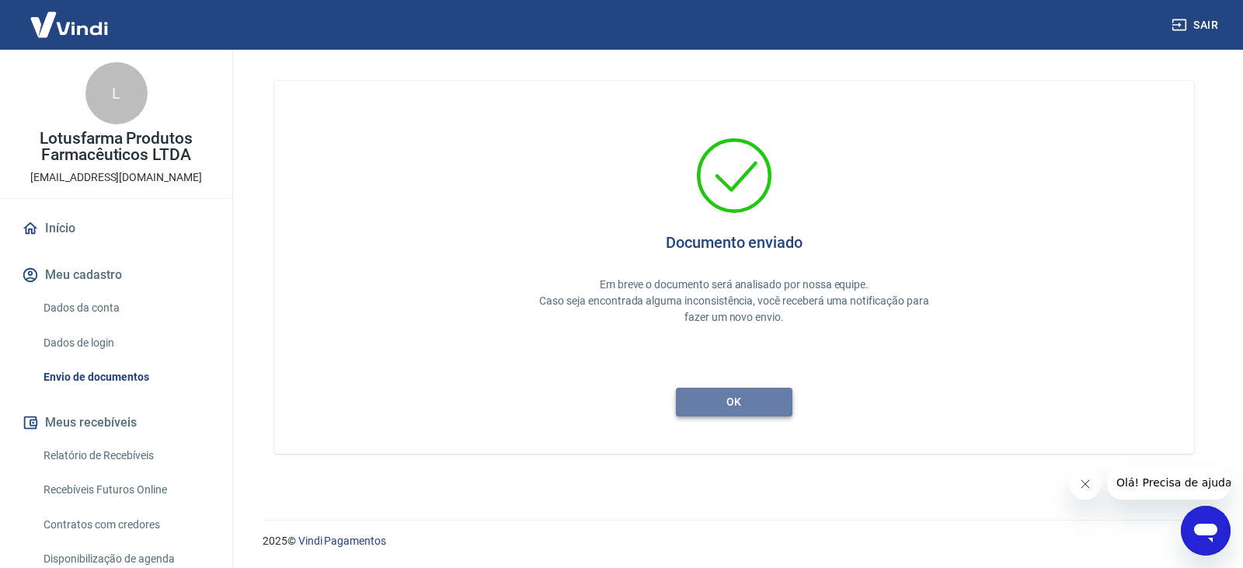
click at [742, 396] on button "ok" at bounding box center [734, 402] width 117 height 29
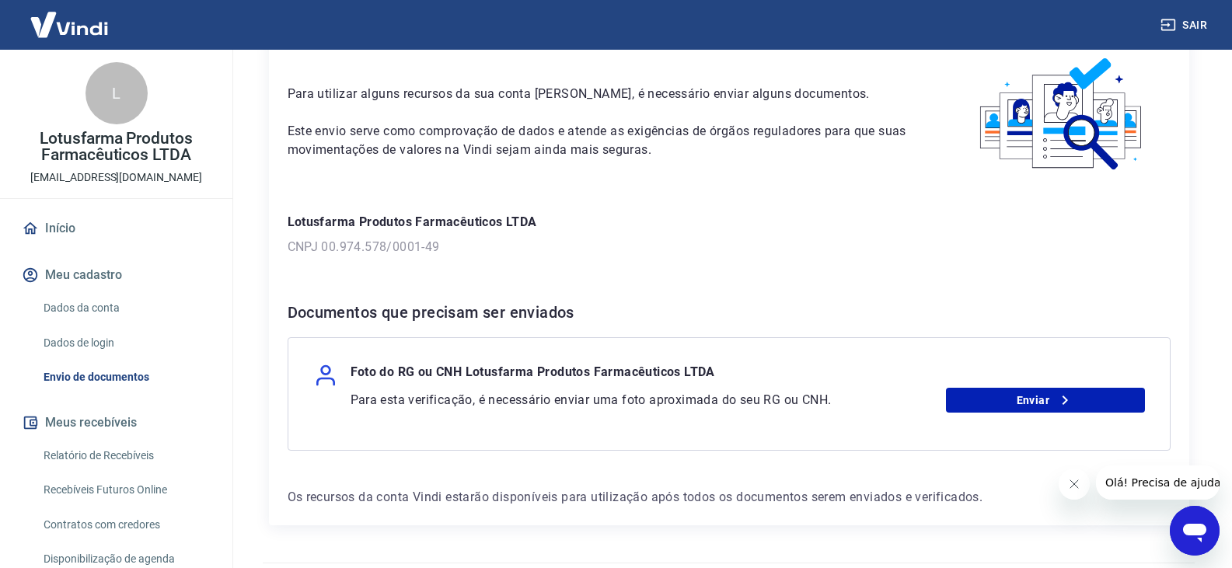
scroll to position [78, 0]
click at [111, 308] on link "Dados da conta" at bounding box center [125, 308] width 176 height 32
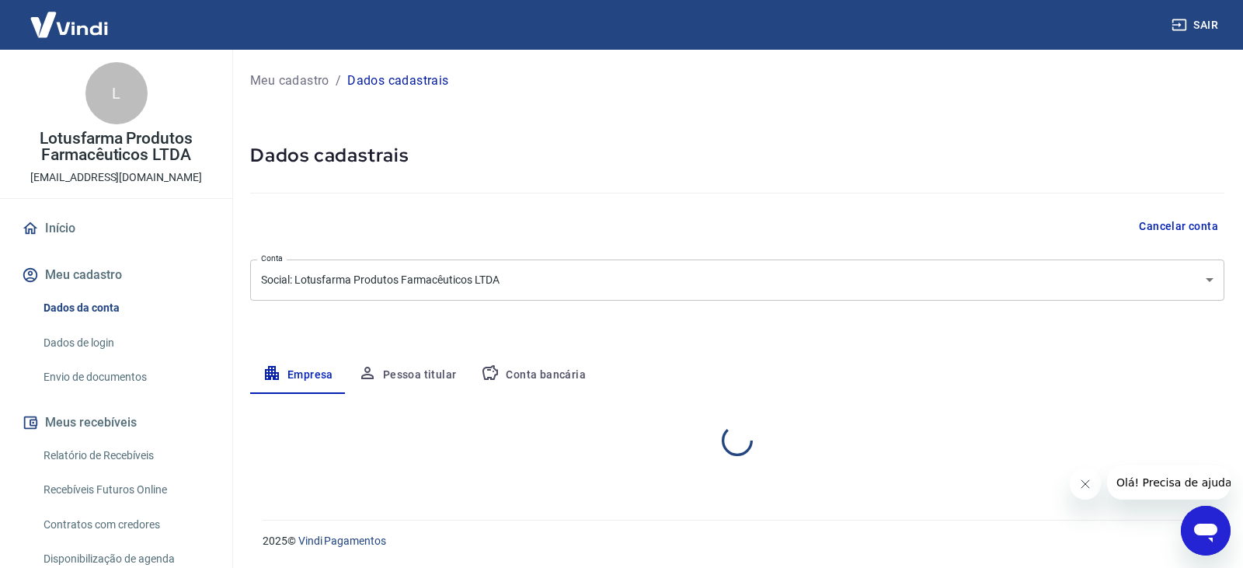
select select "RJ"
select select "business"
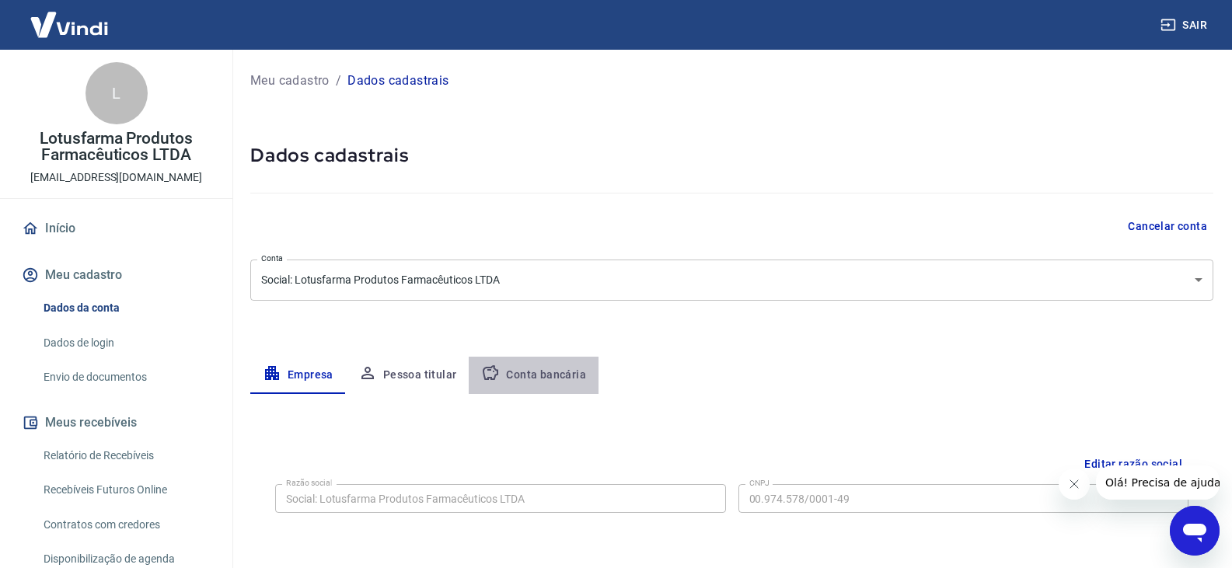
click at [543, 371] on button "Conta bancária" at bounding box center [534, 375] width 130 height 37
select select "1"
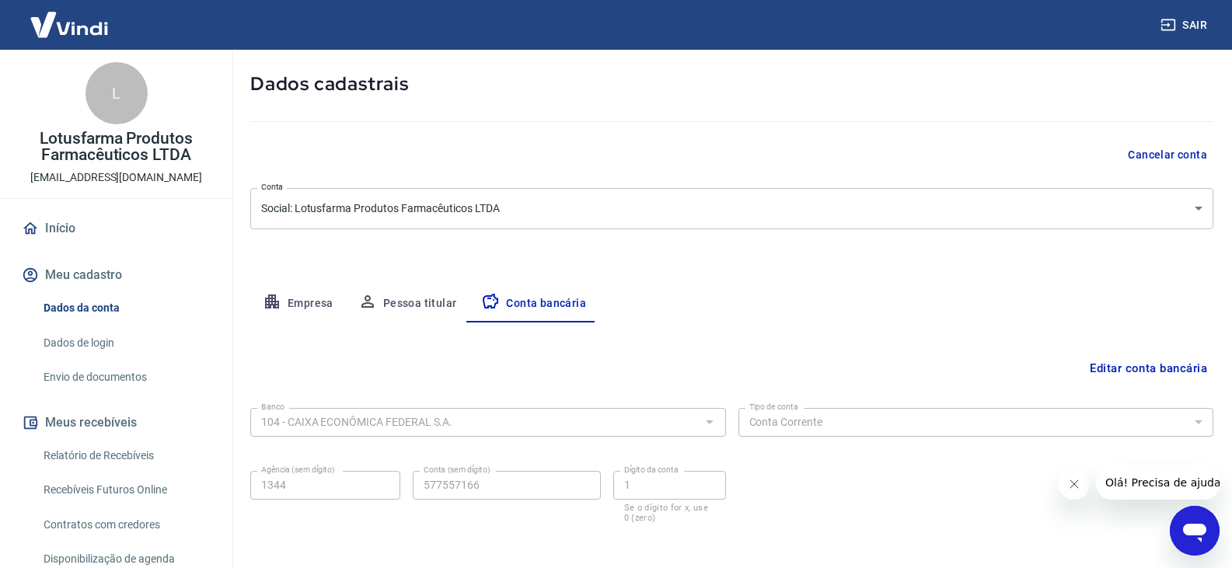
scroll to position [140, 0]
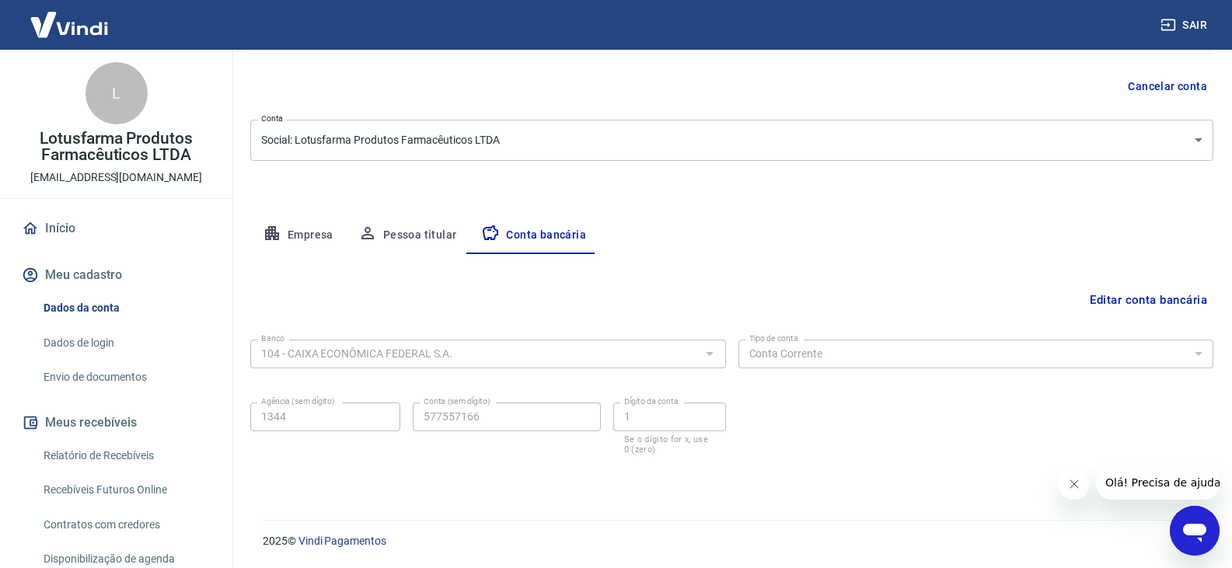
click at [81, 378] on link "Envio de documentos" at bounding box center [125, 377] width 176 height 32
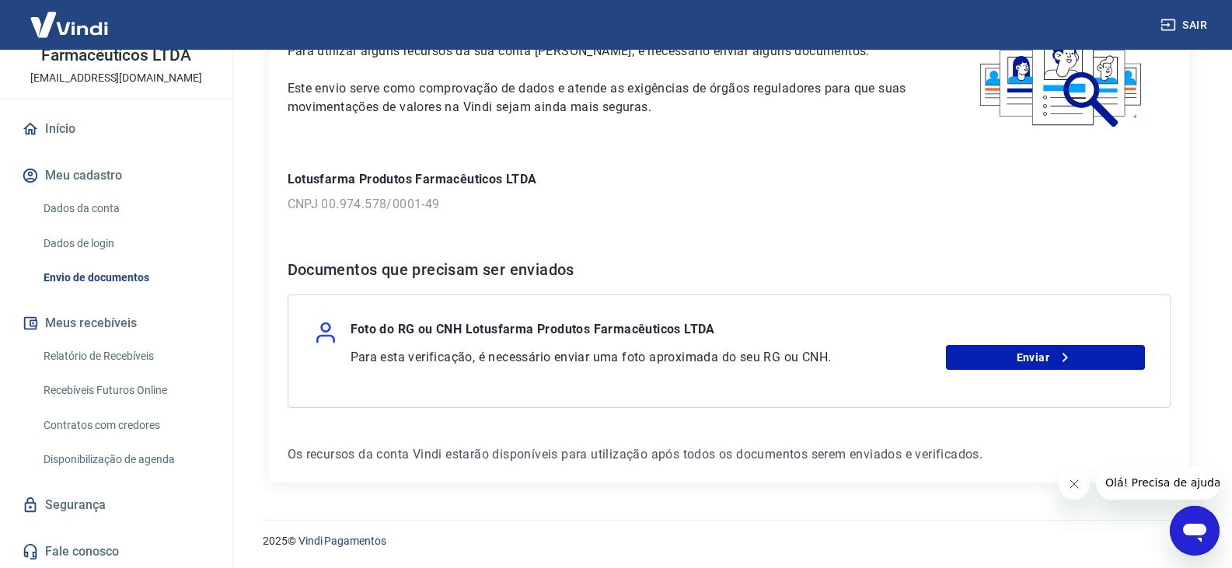
scroll to position [100, 0]
click at [662, 291] on div "Documentos que precisam ser enviados Foto do RG ou CNH Lotusfarma Produtos Farm…" at bounding box center [728, 332] width 883 height 151
click at [674, 222] on div "Para utilizar alguns recursos da sua conta Vindi, é necessário enviar alguns do…" at bounding box center [729, 237] width 920 height 490
click at [1066, 361] on icon at bounding box center [1064, 357] width 19 height 19
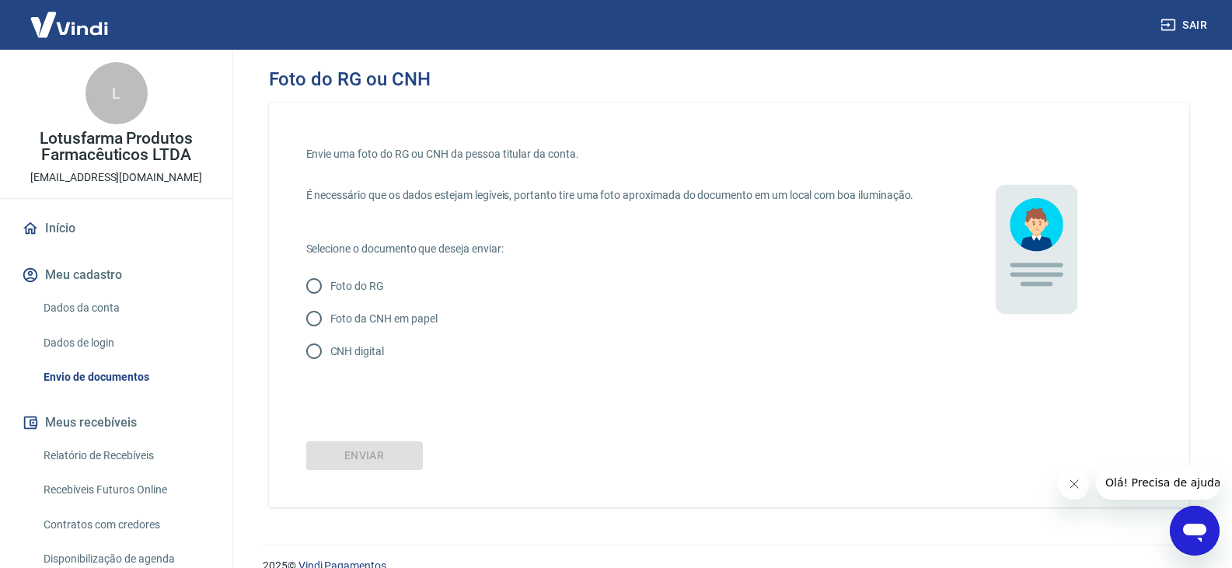
click at [315, 368] on input "CNH digital" at bounding box center [314, 351] width 33 height 33
radio input "true"
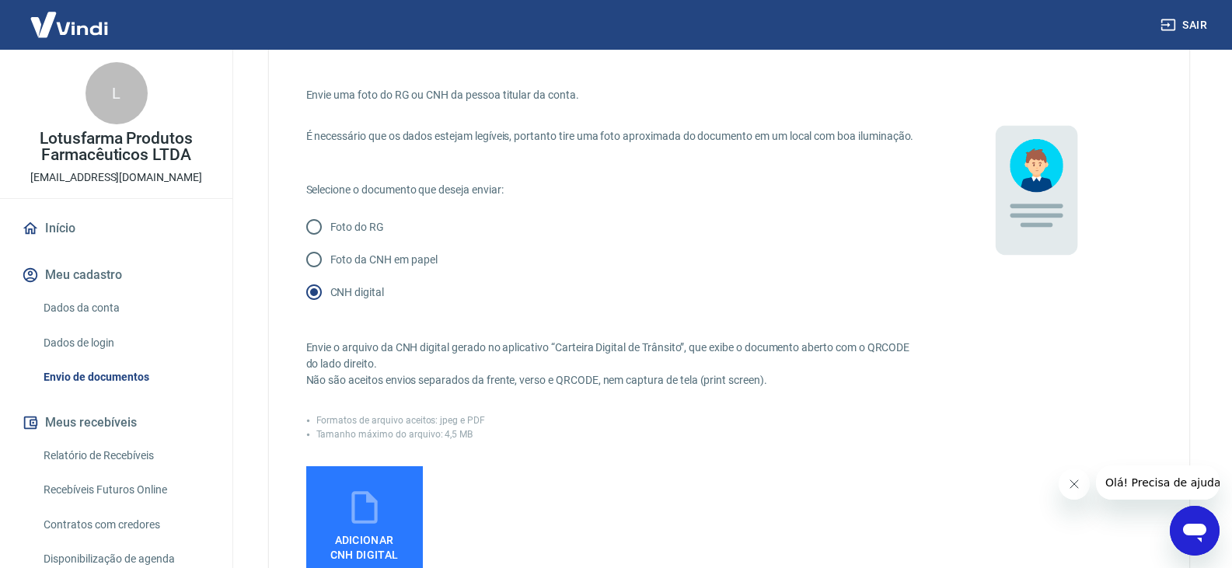
scroll to position [155, 0]
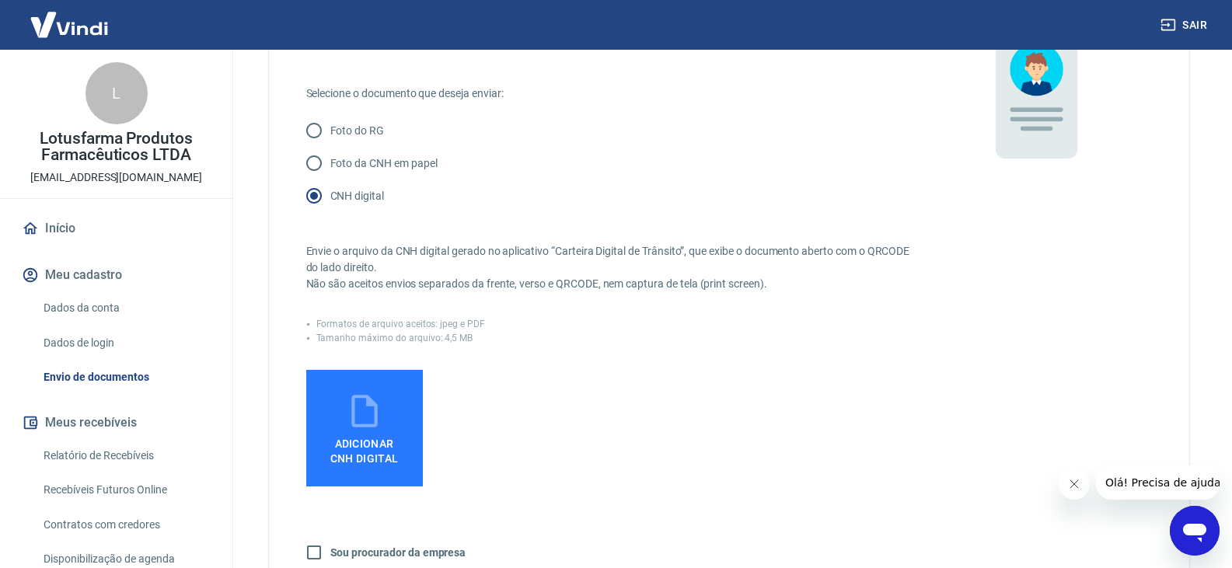
click at [375, 465] on span "Adicionar CNH Digital" at bounding box center [364, 451] width 68 height 28
click at [0, 0] on input "Adicionar CNH Digital" at bounding box center [0, 0] width 0 height 0
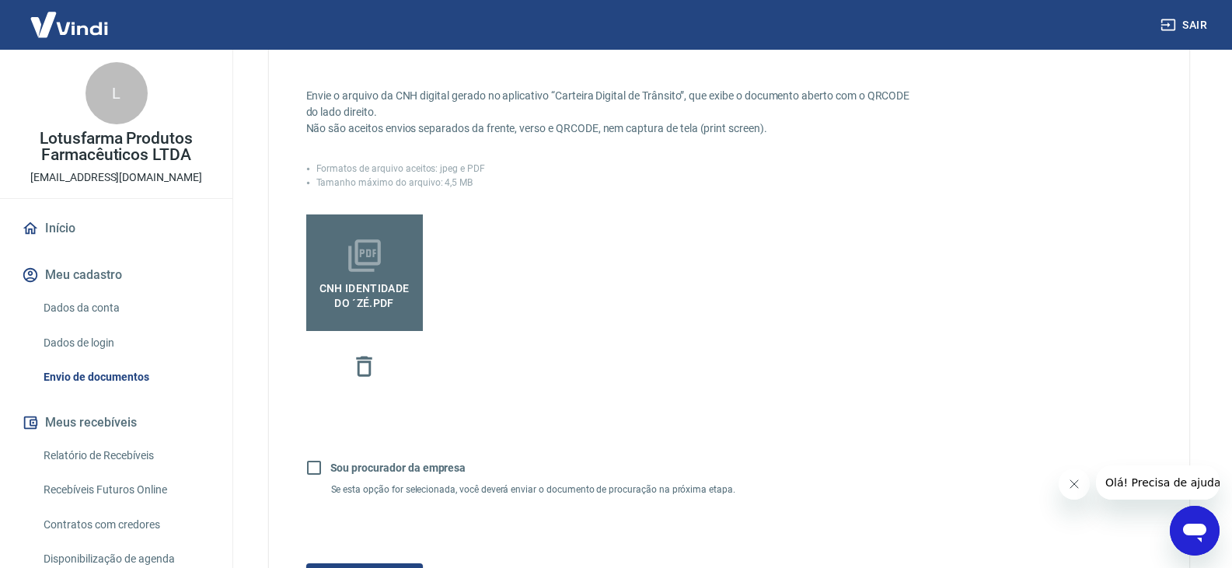
scroll to position [389, 0]
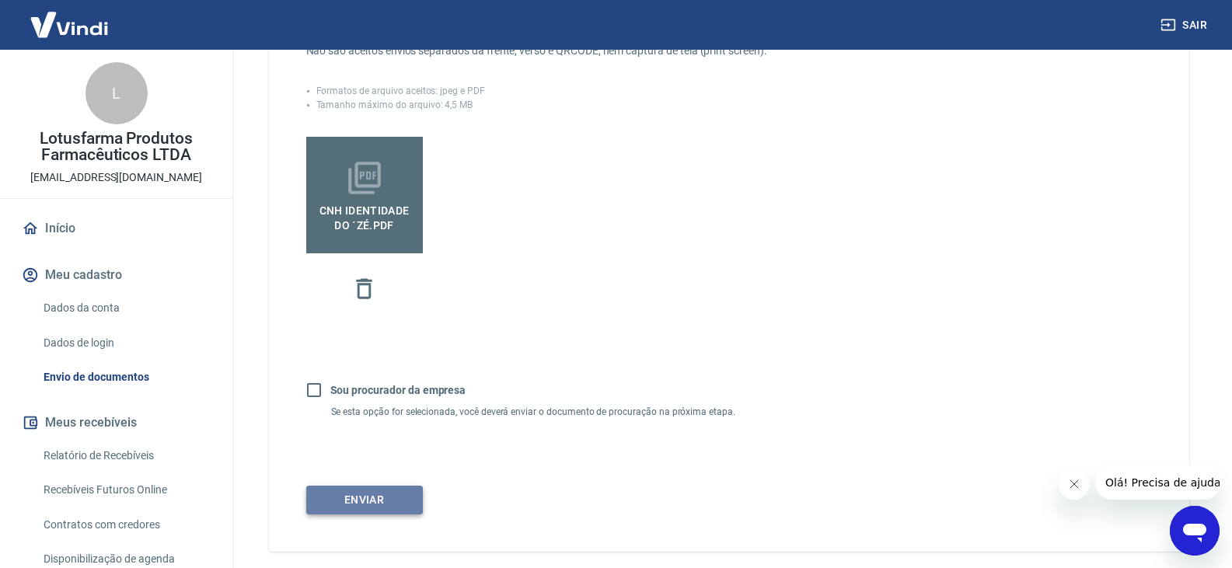
click at [352, 514] on button "Enviar" at bounding box center [364, 500] width 117 height 29
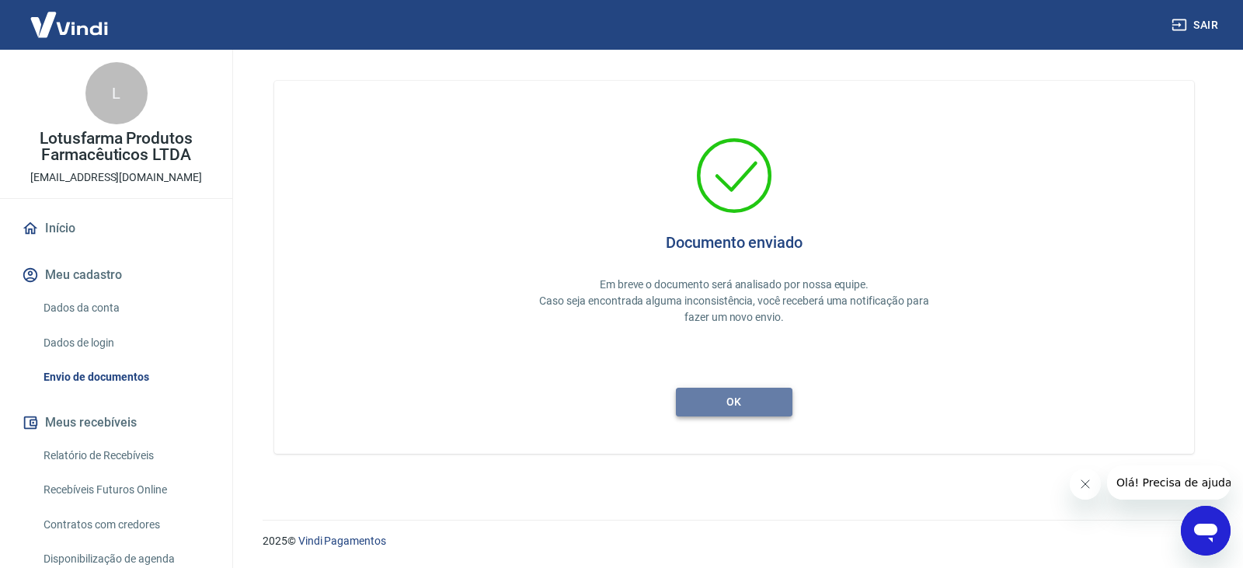
click at [730, 405] on button "ok" at bounding box center [734, 402] width 117 height 29
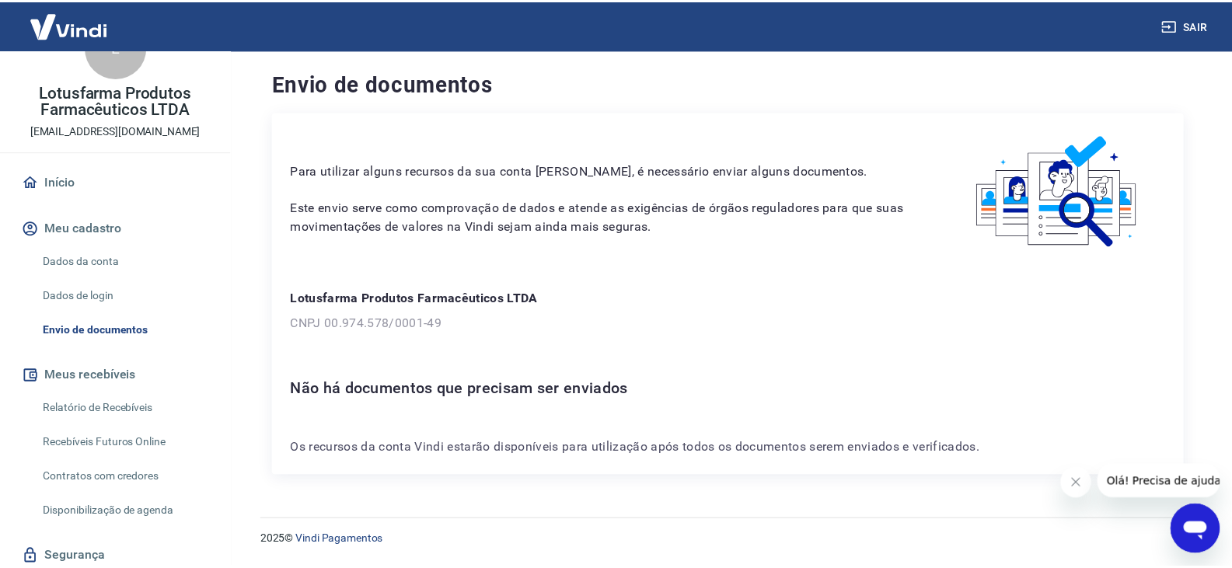
scroll to position [100, 0]
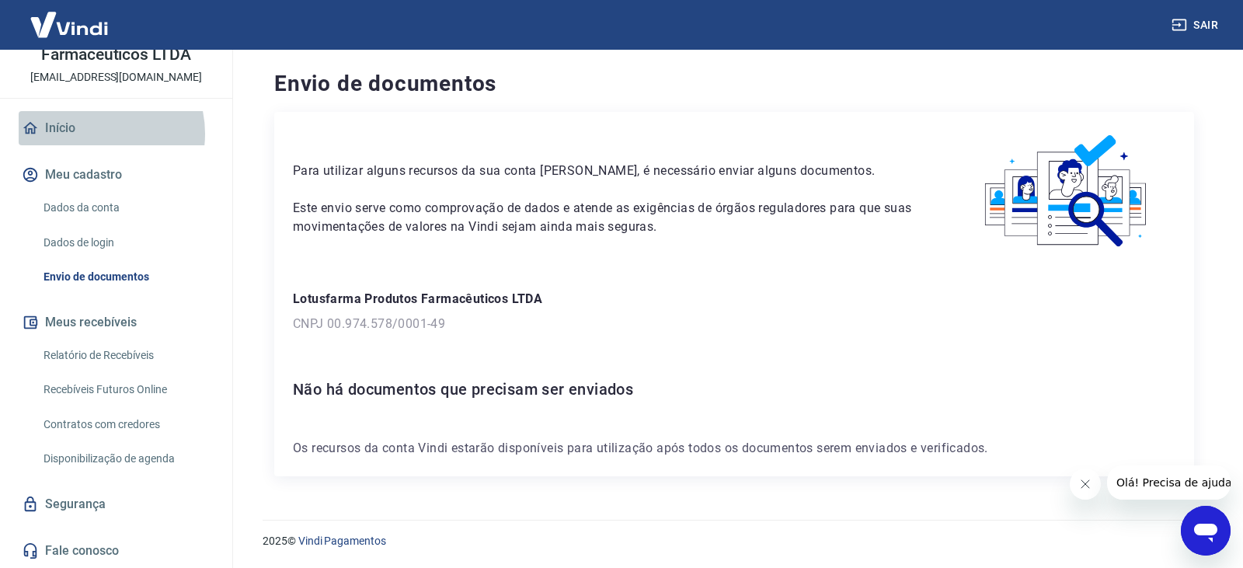
click at [92, 134] on link "Início" at bounding box center [116, 128] width 195 height 34
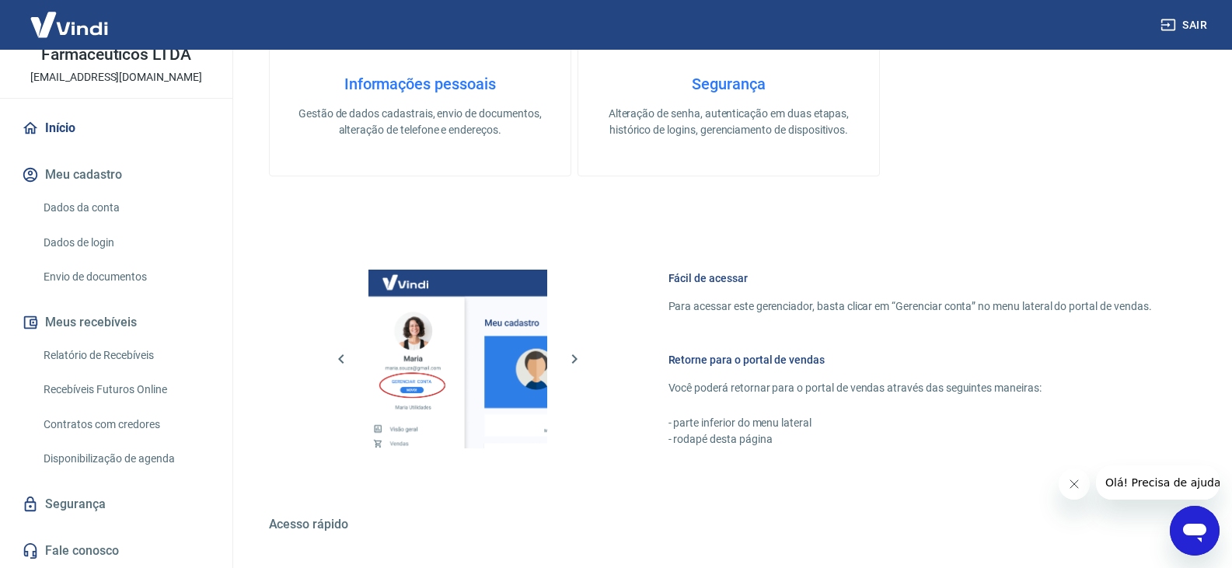
scroll to position [622, 0]
